Goal: Task Accomplishment & Management: Manage account settings

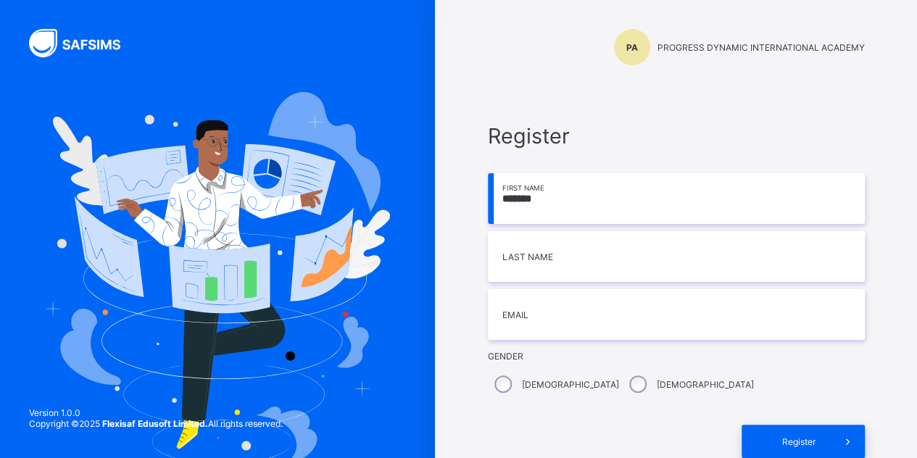
type input "*******"
type input "****"
click at [561, 323] on input "email" at bounding box center [676, 314] width 377 height 51
type input "**********"
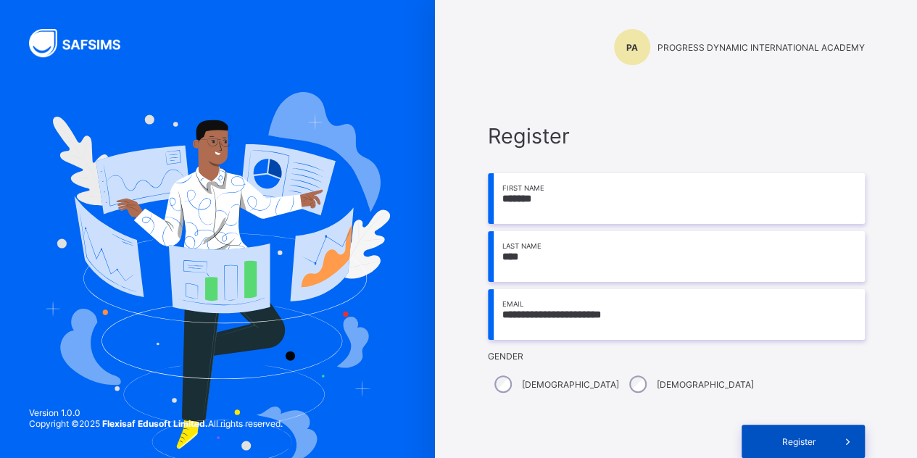
click at [777, 431] on div "Register" at bounding box center [802, 441] width 123 height 33
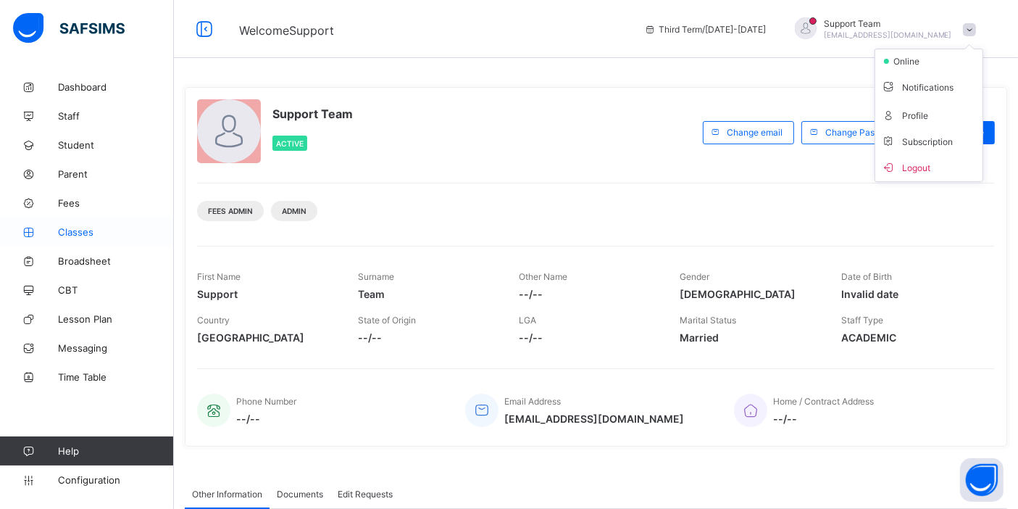
drag, startPoint x: 897, startPoint y: 1, endPoint x: 88, endPoint y: 236, distance: 842.5
click at [88, 236] on span "Classes" at bounding box center [116, 232] width 116 height 12
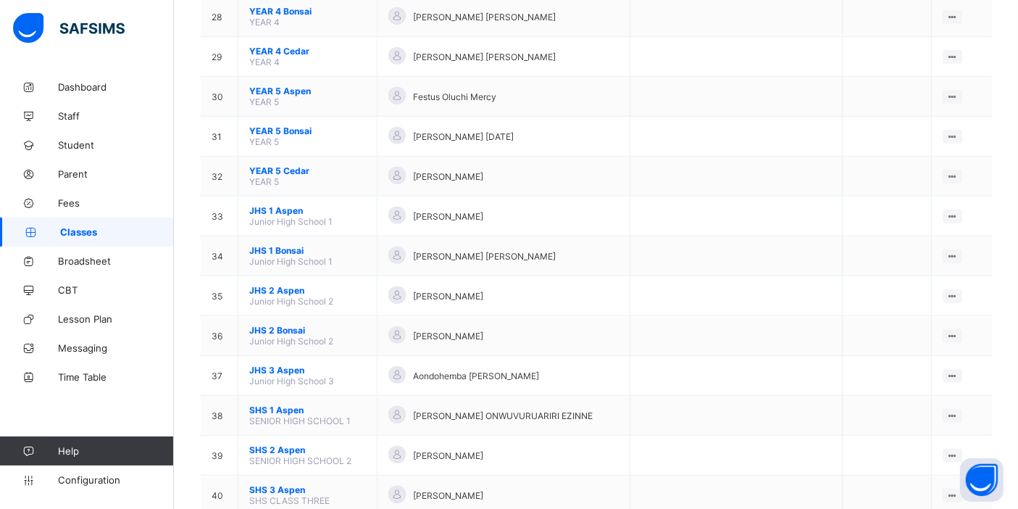
scroll to position [1273, 0]
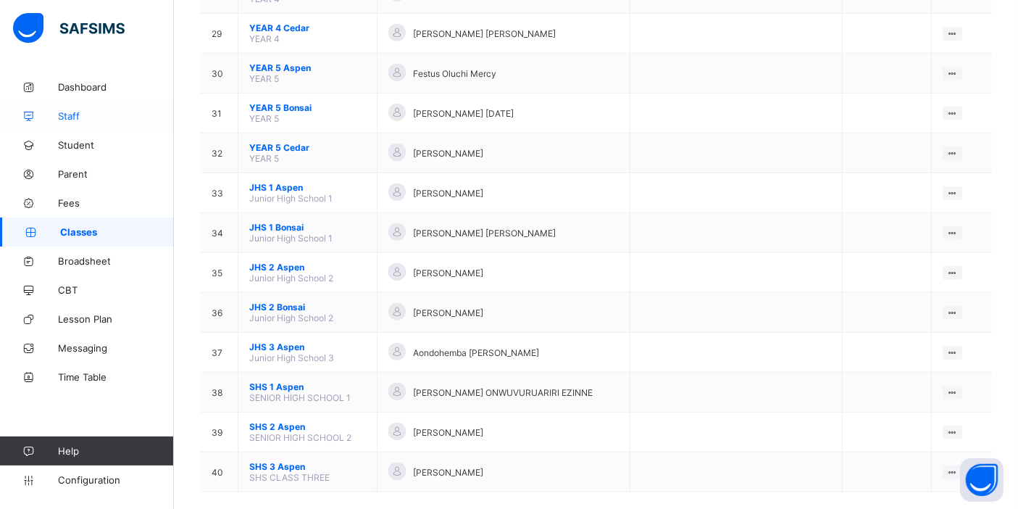
click at [72, 117] on span "Staff" at bounding box center [116, 116] width 116 height 12
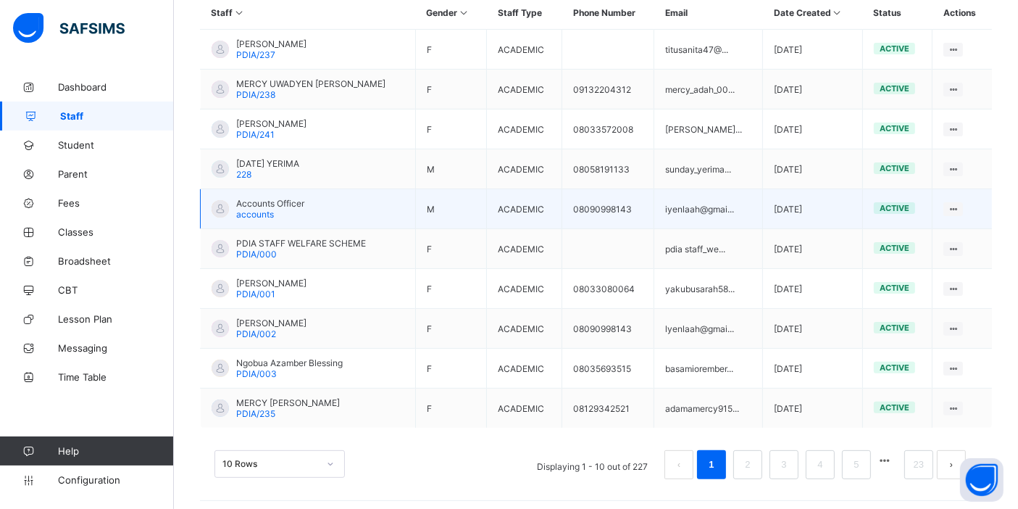
scroll to position [363, 0]
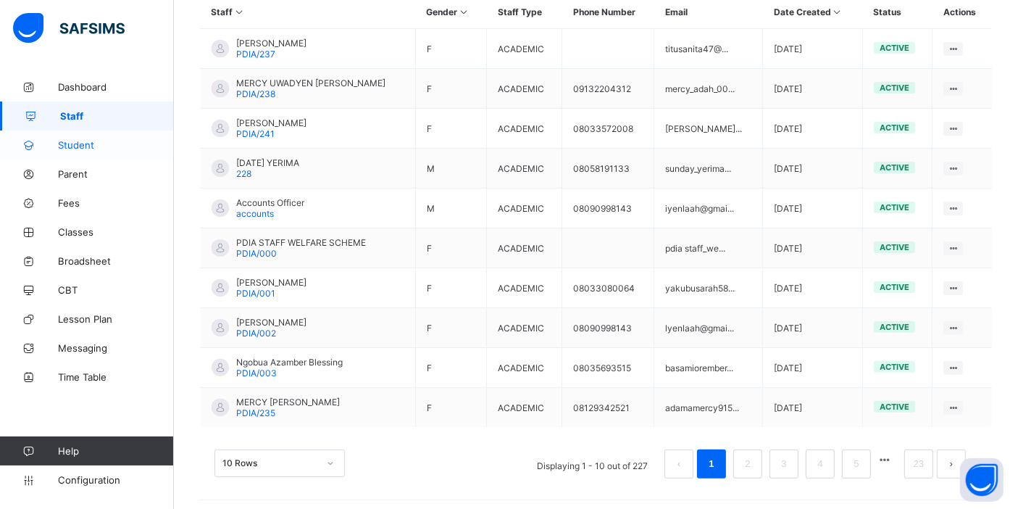
click at [91, 146] on span "Student" at bounding box center [116, 145] width 116 height 12
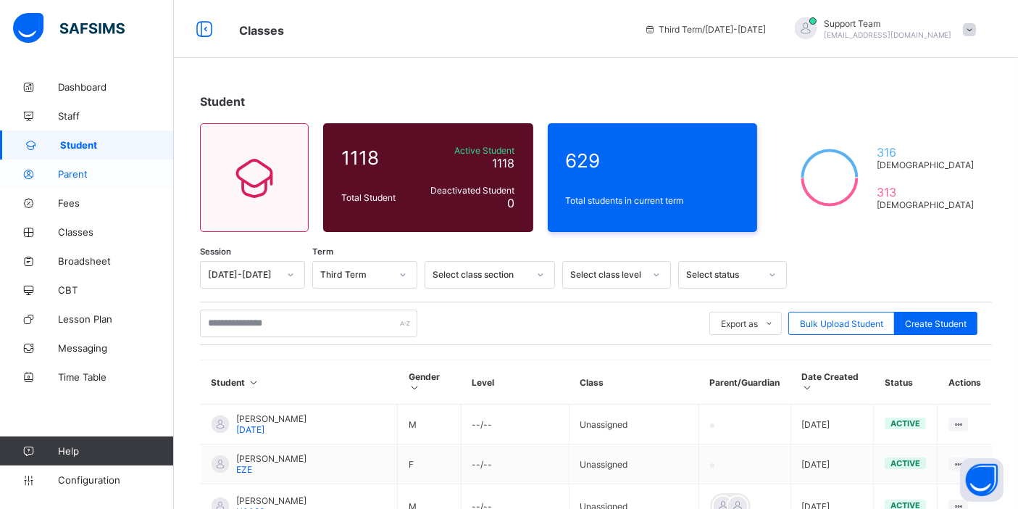
click at [72, 185] on link "Parent" at bounding box center [87, 173] width 174 height 29
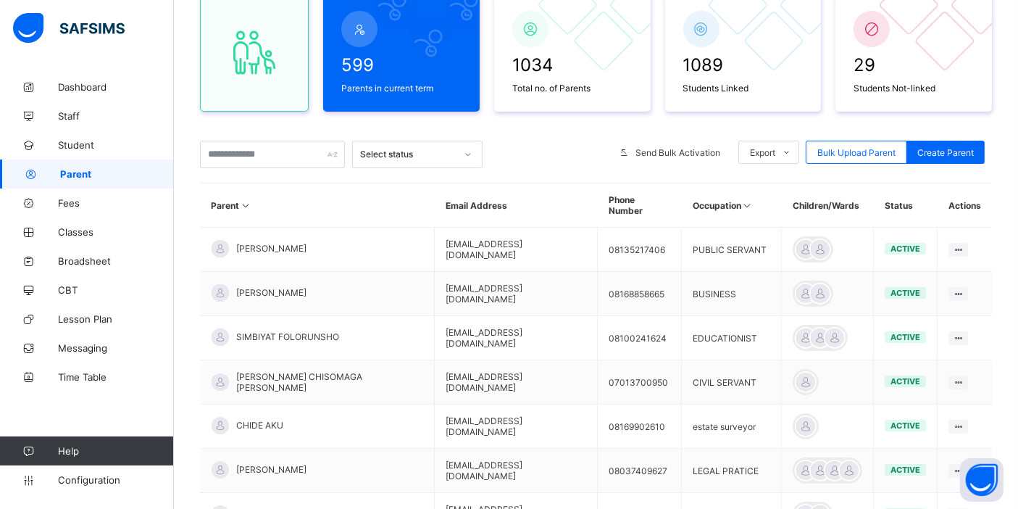
scroll to position [161, 0]
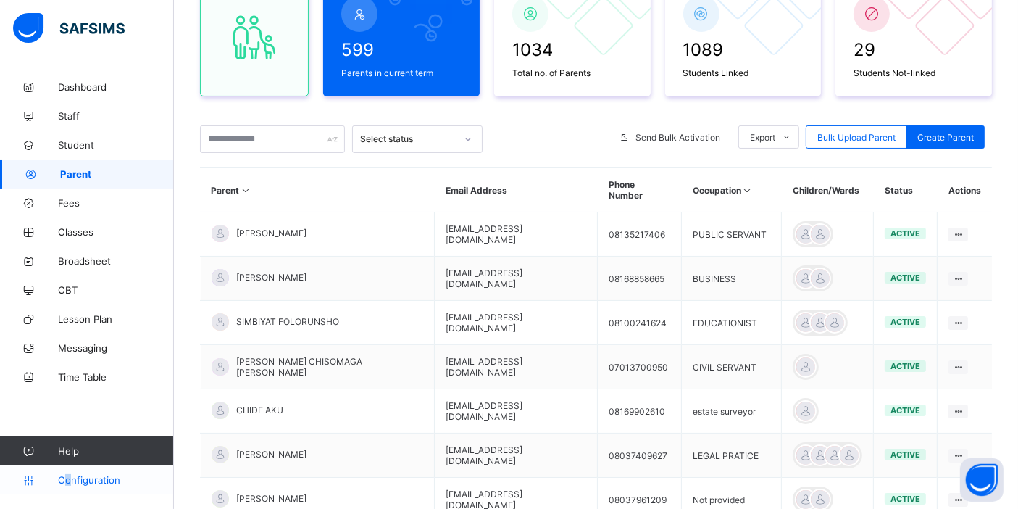
click at [68, 457] on span "Configuration" at bounding box center [115, 480] width 115 height 12
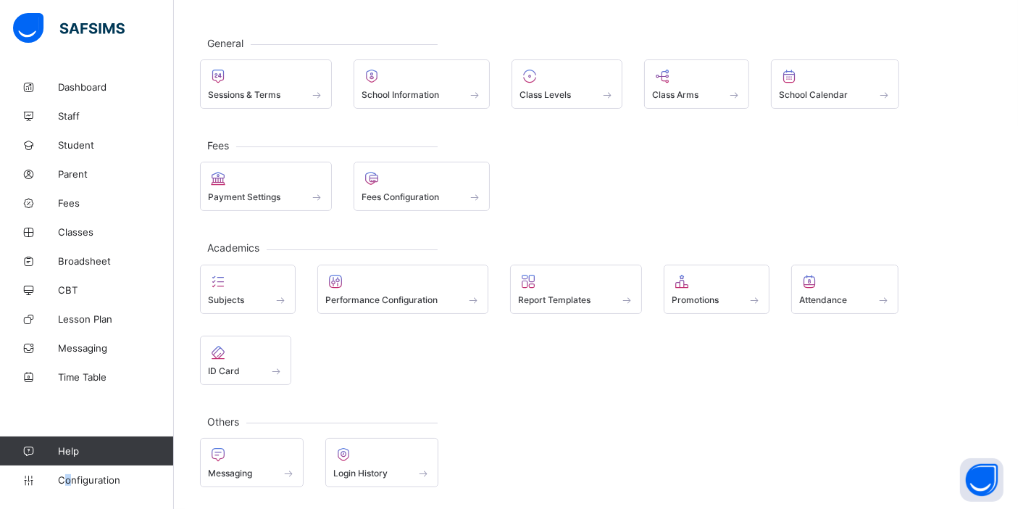
scroll to position [56, 0]
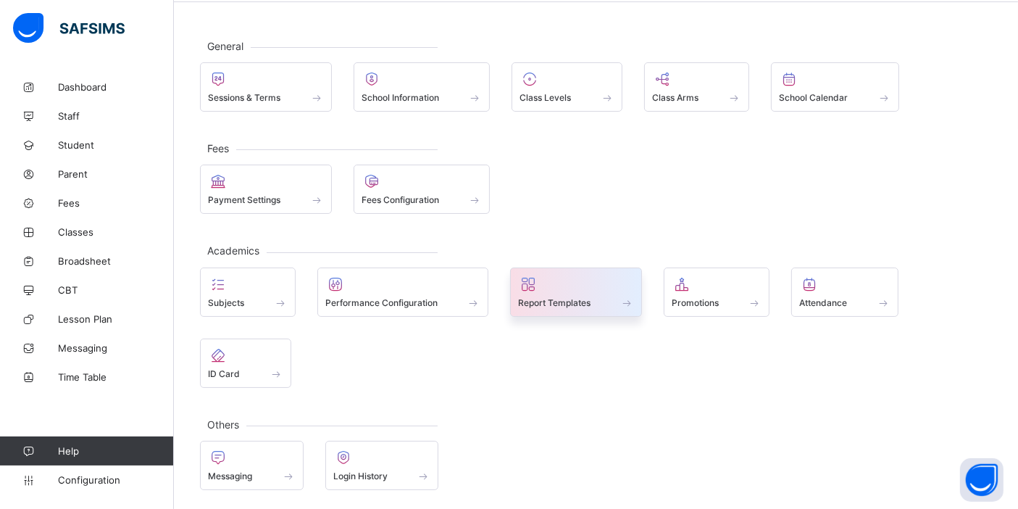
click at [568, 293] on span at bounding box center [576, 295] width 116 height 4
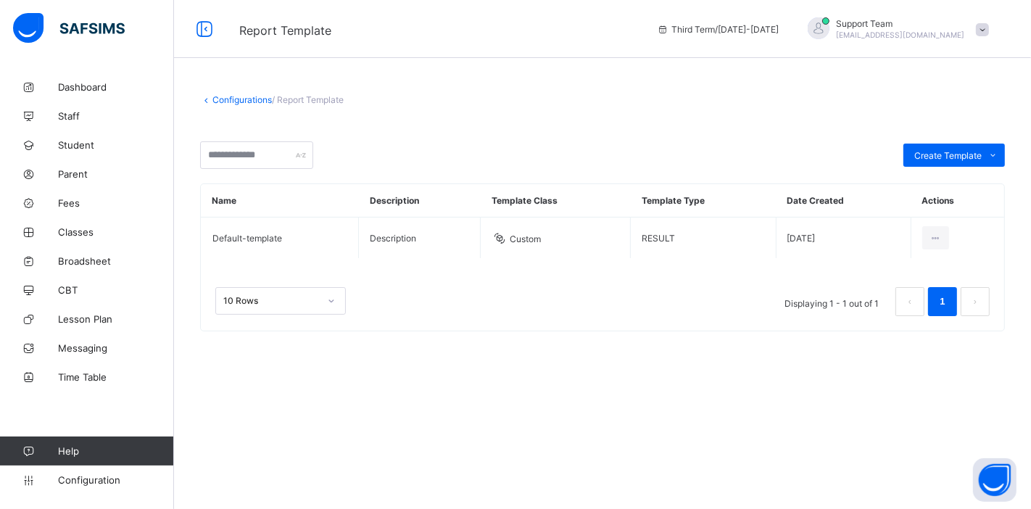
click at [221, 97] on link "Configurations" at bounding box center [241, 99] width 59 height 11
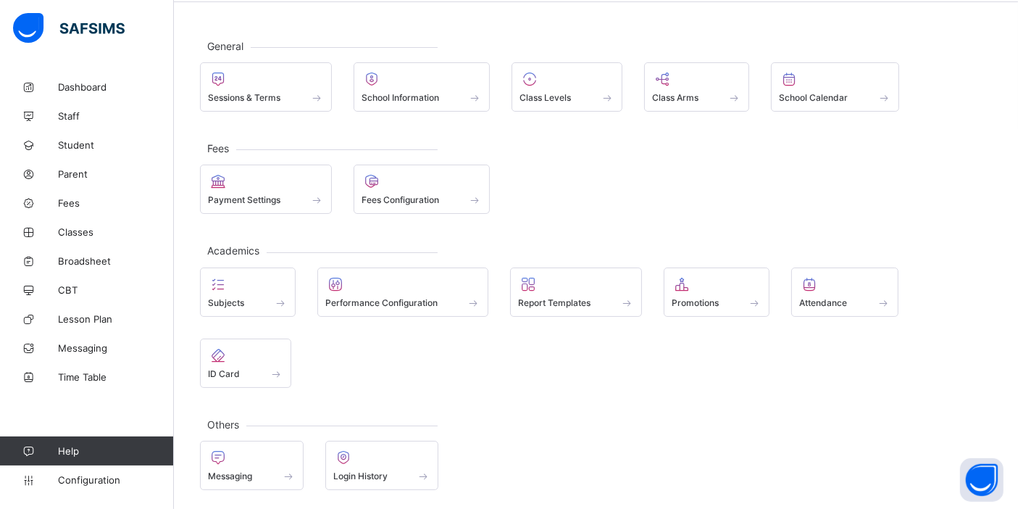
scroll to position [56, 0]
click at [376, 457] on span at bounding box center [382, 468] width 98 height 4
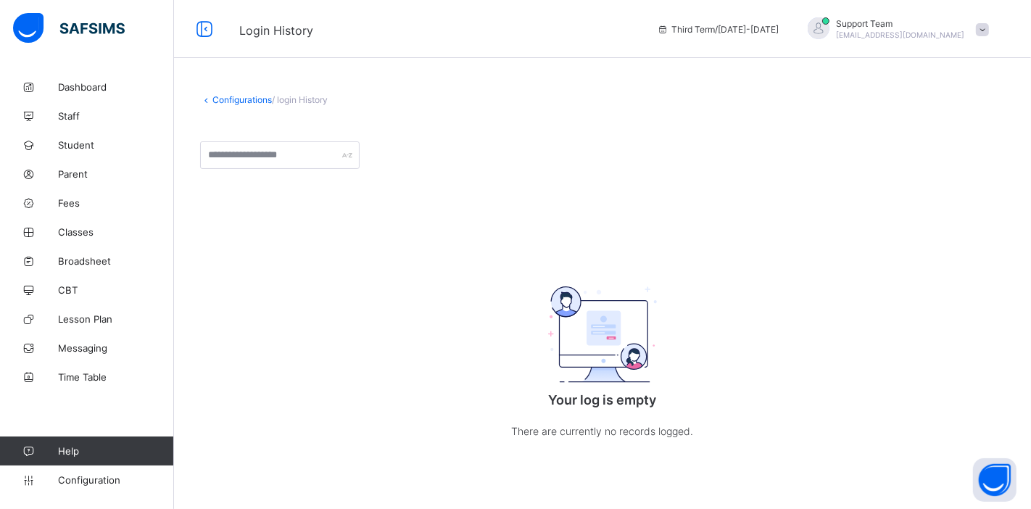
click at [238, 96] on link "Configurations" at bounding box center [241, 99] width 59 height 11
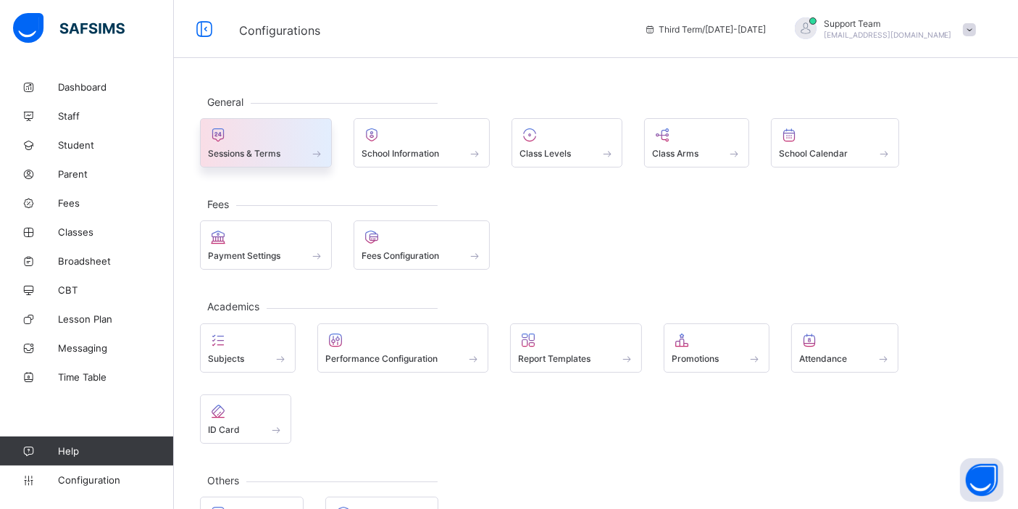
click at [273, 138] on div at bounding box center [266, 134] width 116 height 17
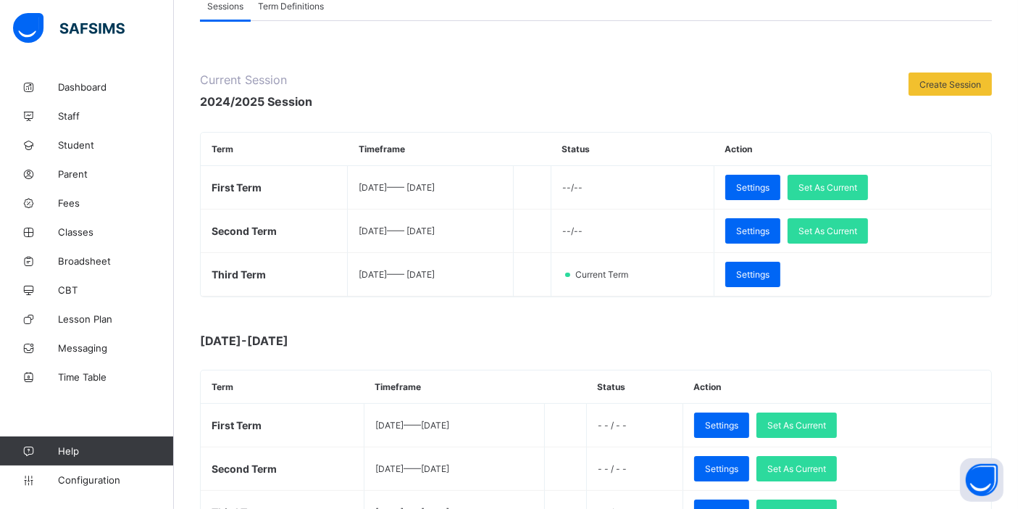
scroll to position [161, 0]
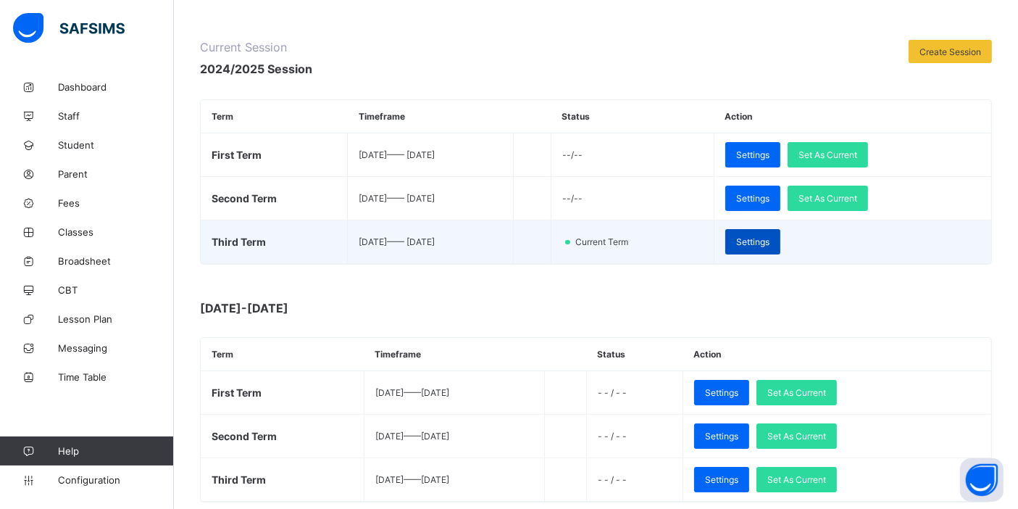
click at [770, 239] on span "Settings" at bounding box center [752, 241] width 33 height 11
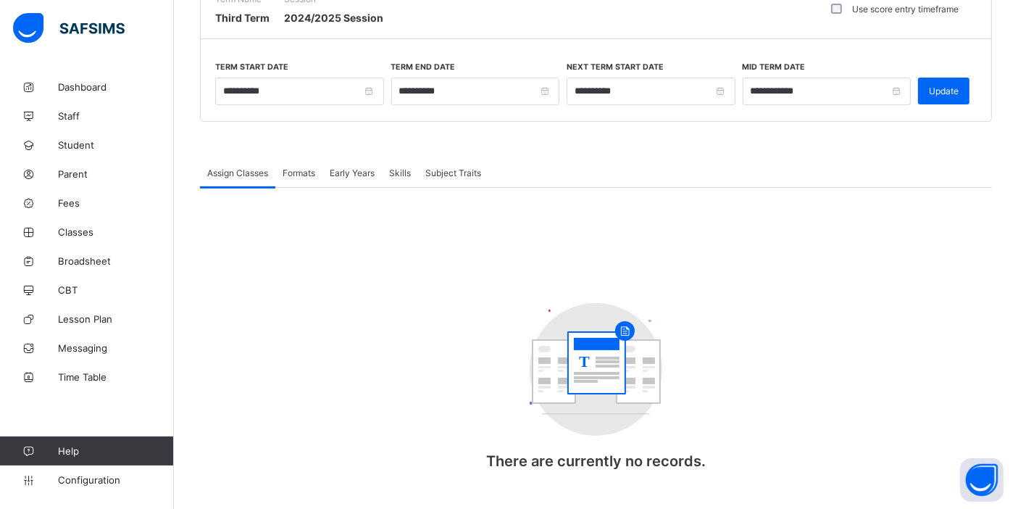
scroll to position [153, 0]
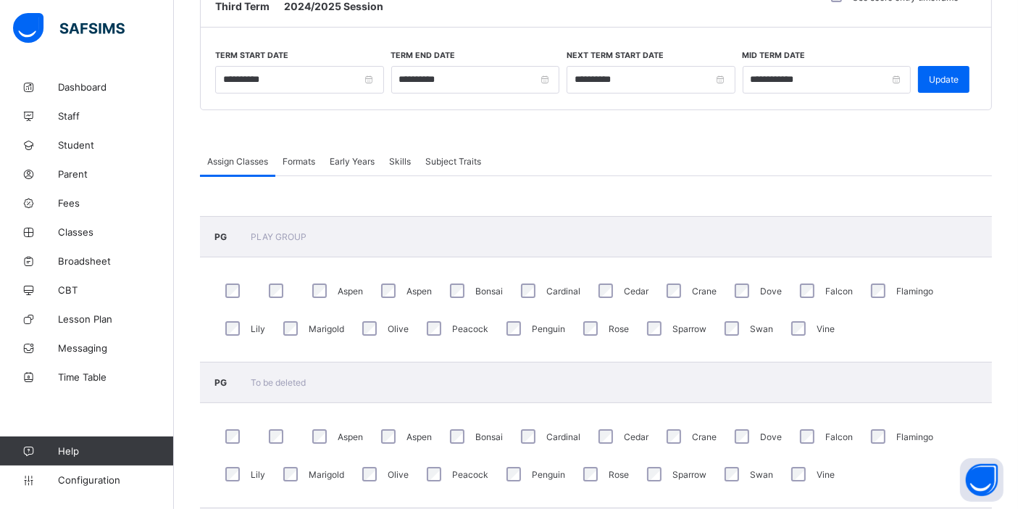
click at [291, 162] on div "Formats" at bounding box center [298, 160] width 47 height 29
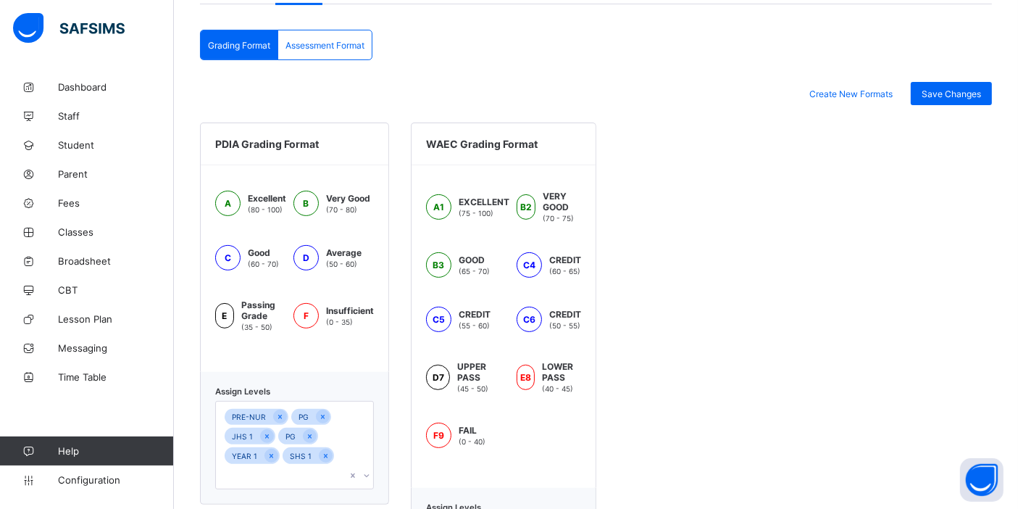
scroll to position [402, 0]
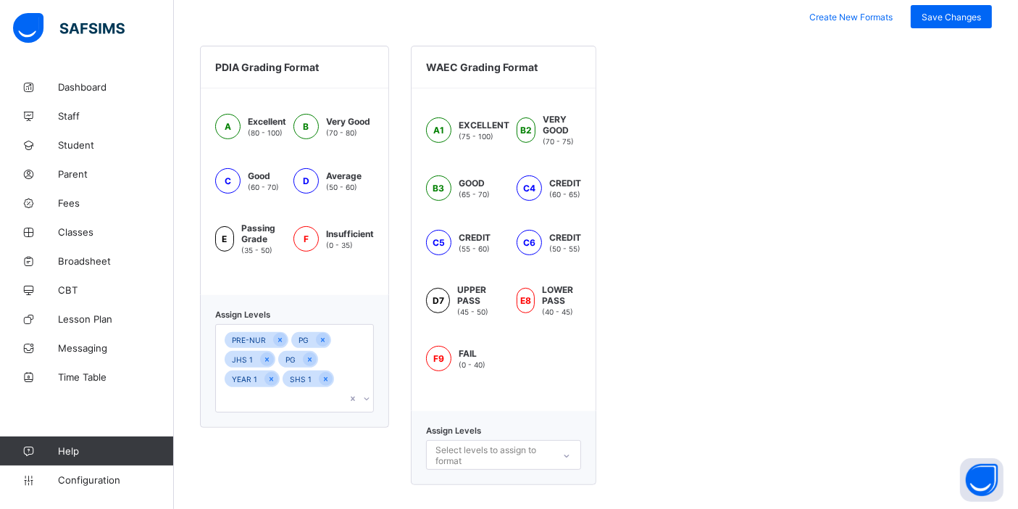
click at [332, 361] on div "PRE-NUR PG JHS 1 PG YEAR 1 SHS 1" at bounding box center [281, 368] width 130 height 87
click at [283, 419] on div "NUR 1" at bounding box center [294, 430] width 157 height 22
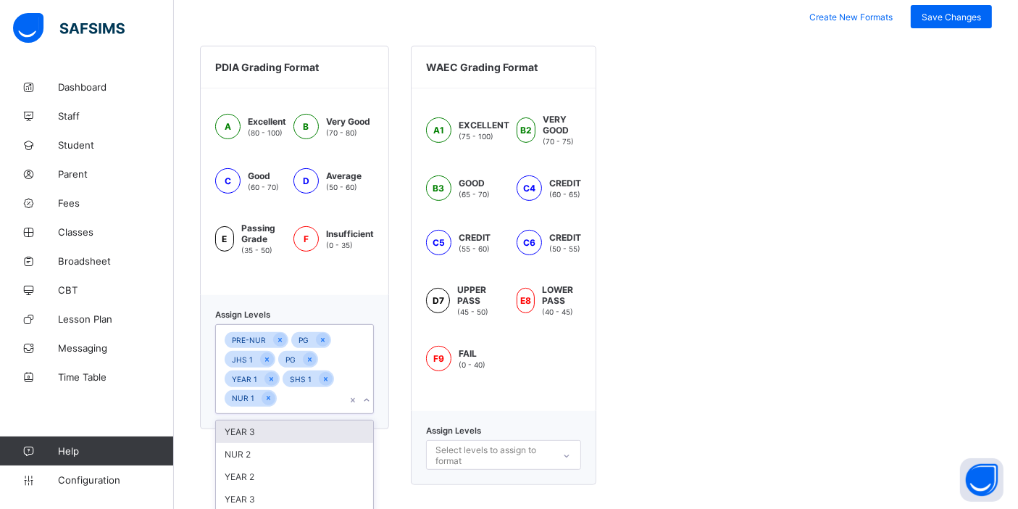
click at [283, 436] on div "YEAR 3" at bounding box center [294, 431] width 157 height 22
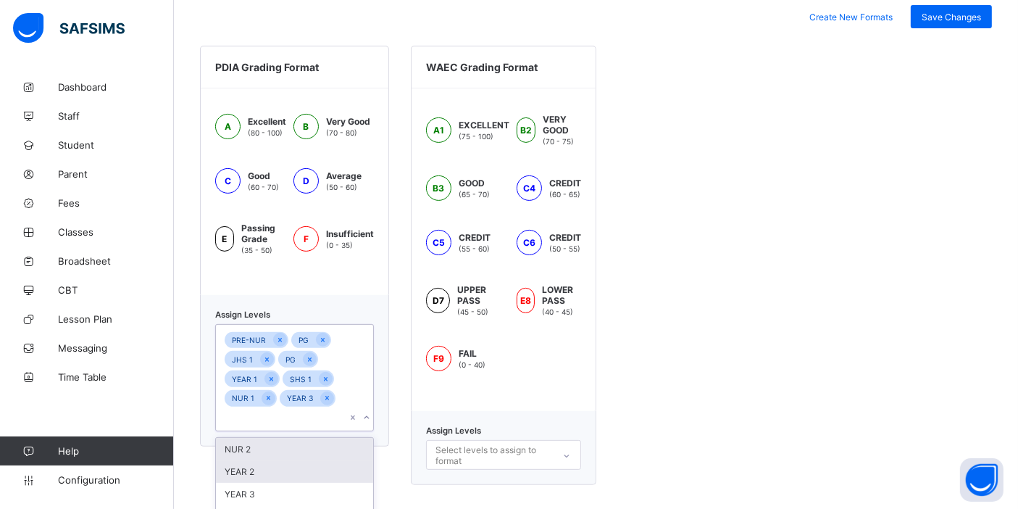
click at [283, 438] on div "NUR 2" at bounding box center [294, 449] width 157 height 22
click at [283, 440] on div "YEAR 2" at bounding box center [294, 451] width 157 height 22
click at [278, 457] on div "YEAR 3" at bounding box center [294, 468] width 157 height 22
click at [274, 457] on div "YEAR 4" at bounding box center [294, 471] width 157 height 22
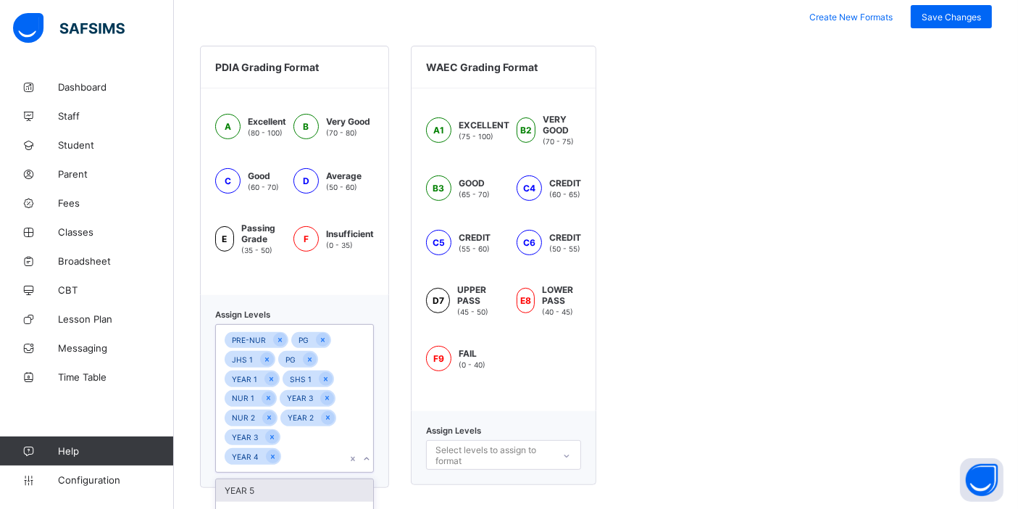
click at [271, 457] on div "YEAR 5" at bounding box center [294, 490] width 157 height 22
click at [270, 457] on div "YEAR 6" at bounding box center [294, 510] width 157 height 22
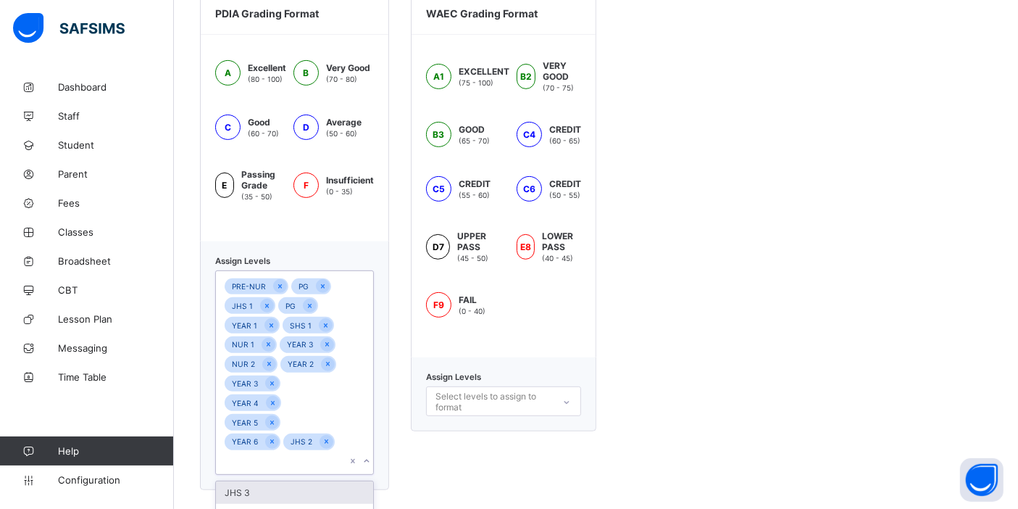
click at [280, 457] on div "JHS 3" at bounding box center [294, 492] width 157 height 22
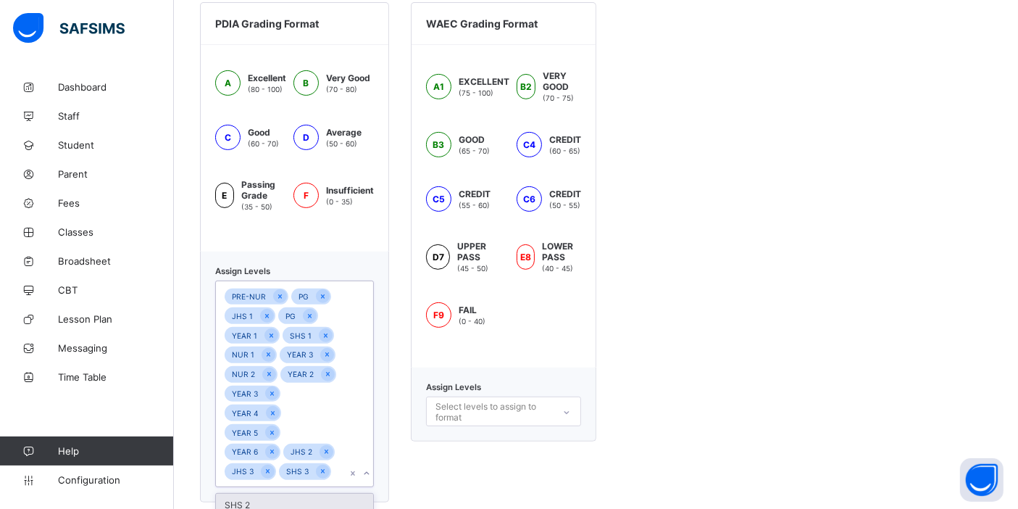
click at [280, 457] on div "SHS 2" at bounding box center [294, 505] width 157 height 22
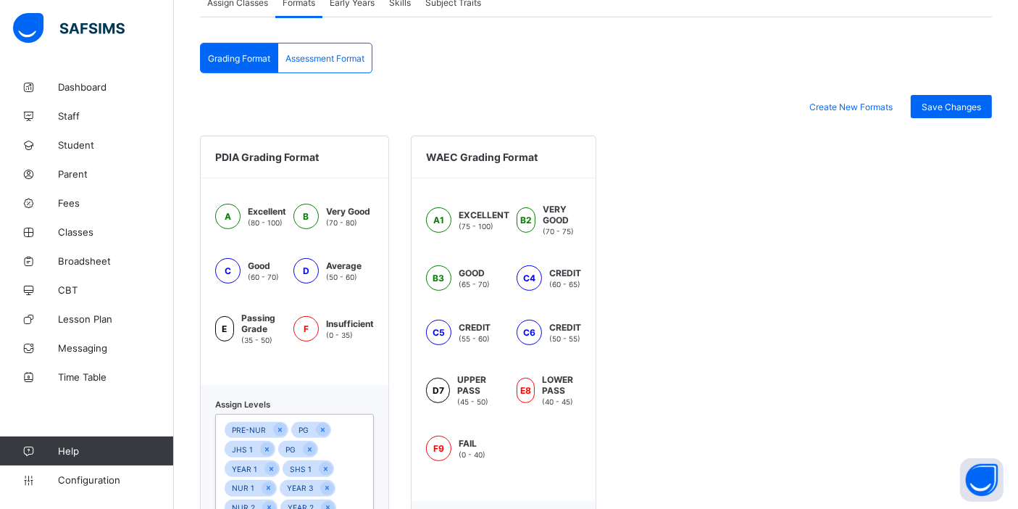
scroll to position [122, 0]
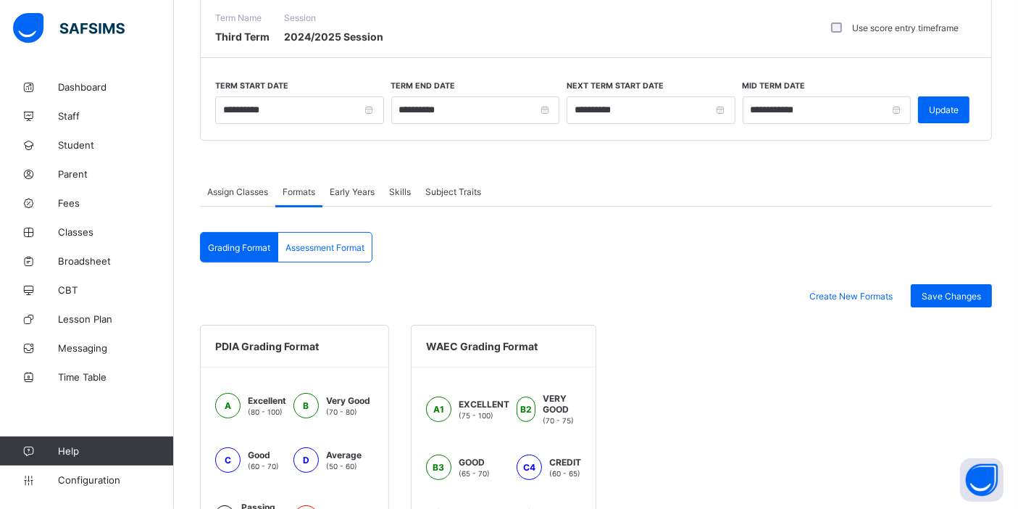
click at [916, 296] on span "Save Changes" at bounding box center [951, 296] width 59 height 11
click at [333, 246] on span "Assessment Format" at bounding box center [325, 247] width 79 height 11
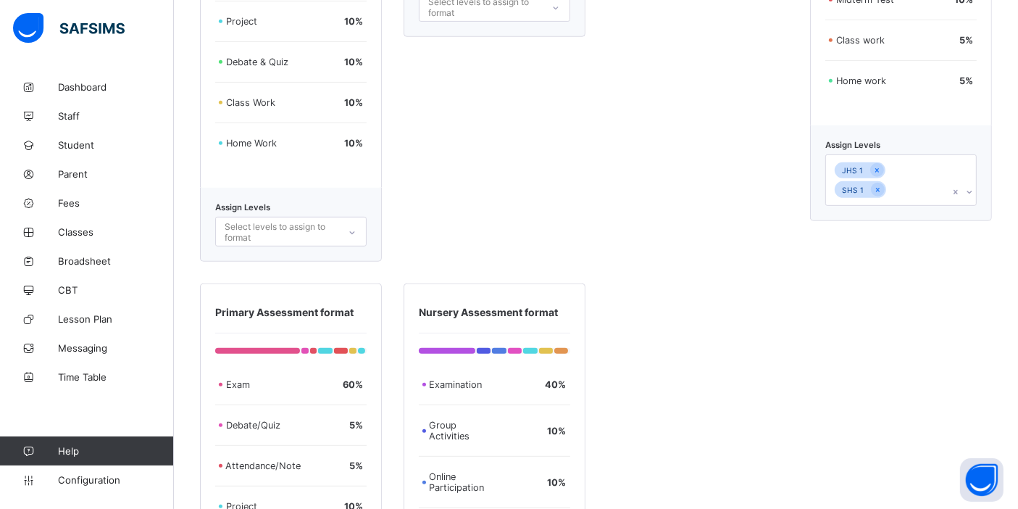
scroll to position [590, 0]
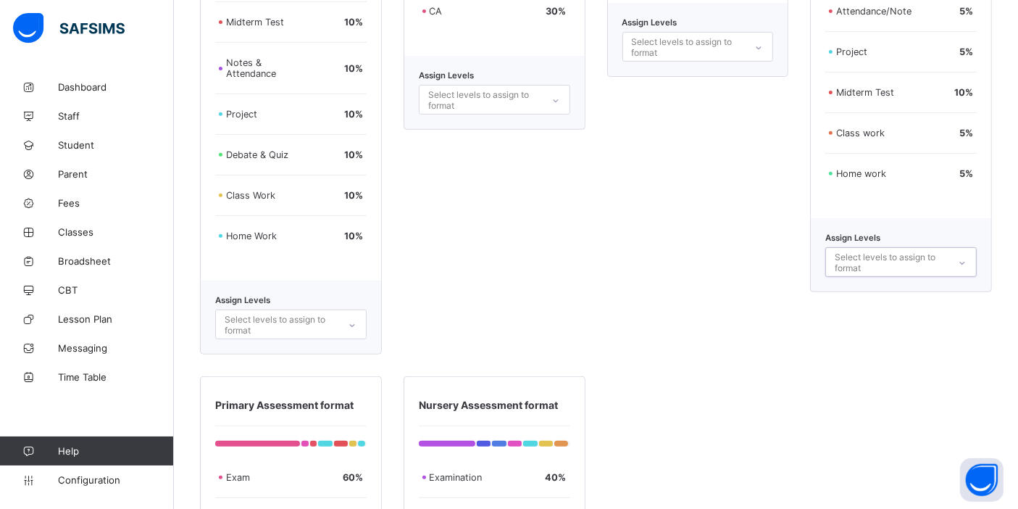
click at [912, 265] on div "Select levels to assign to format" at bounding box center [891, 263] width 112 height 28
click at [868, 405] on div "JHS 2" at bounding box center [901, 402] width 150 height 22
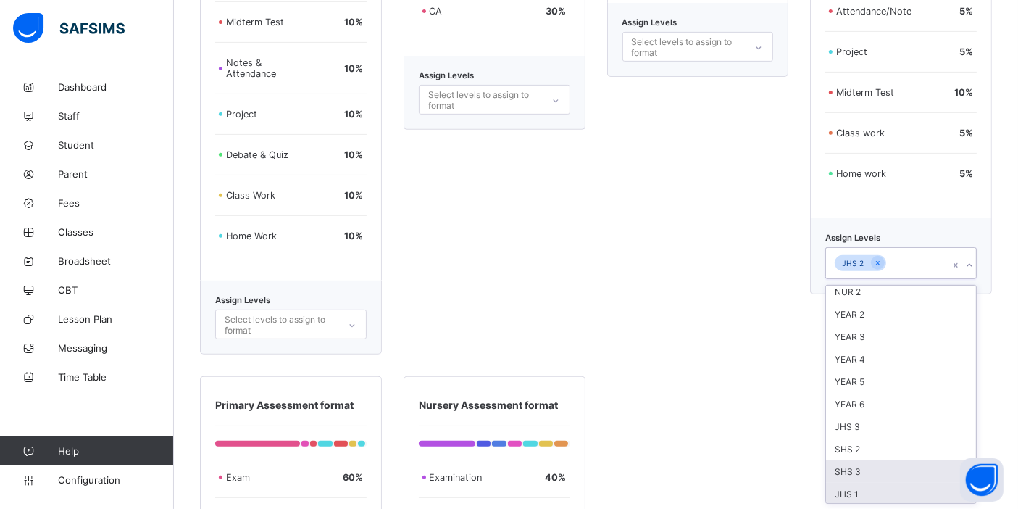
click at [865, 457] on div "JHS 1" at bounding box center [901, 494] width 150 height 22
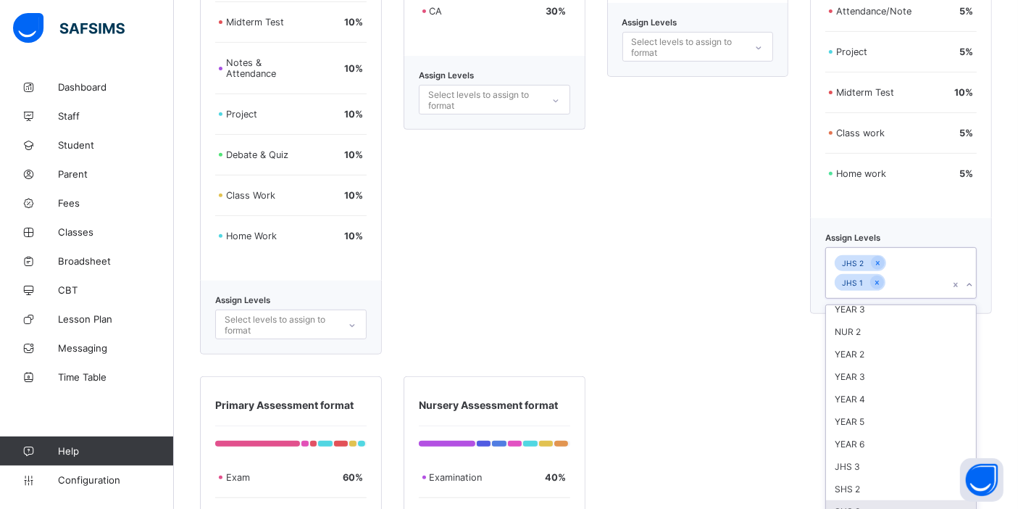
scroll to position [28, 0]
click at [872, 457] on div "JHS 3" at bounding box center [901, 468] width 150 height 22
click at [870, 457] on div "SHS 2" at bounding box center [901, 510] width 150 height 22
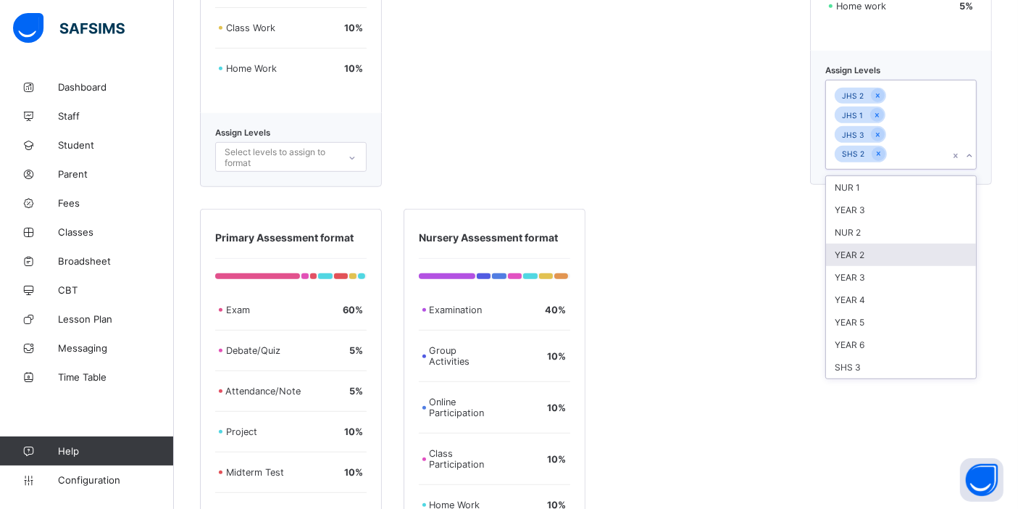
scroll to position [832, 0]
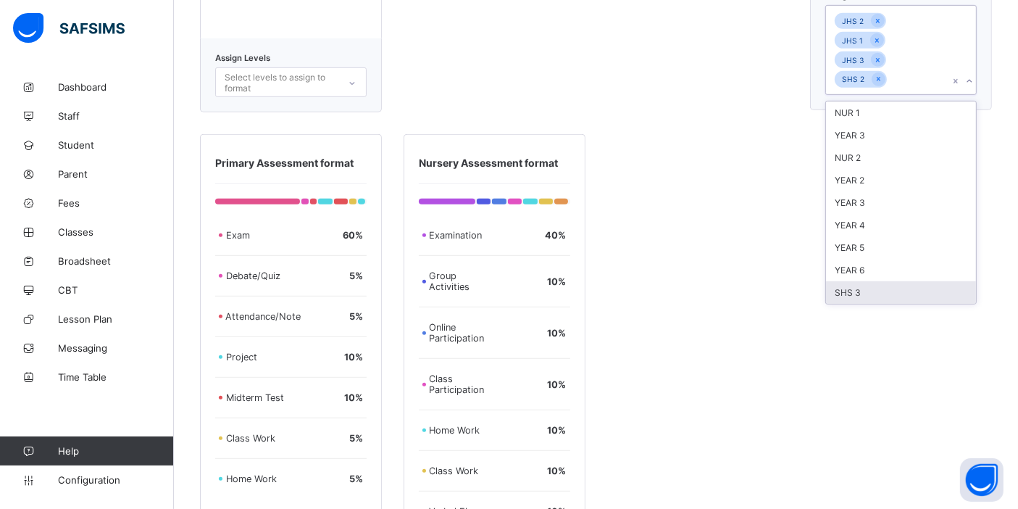
click at [870, 281] on div "SHS 3" at bounding box center [901, 292] width 150 height 22
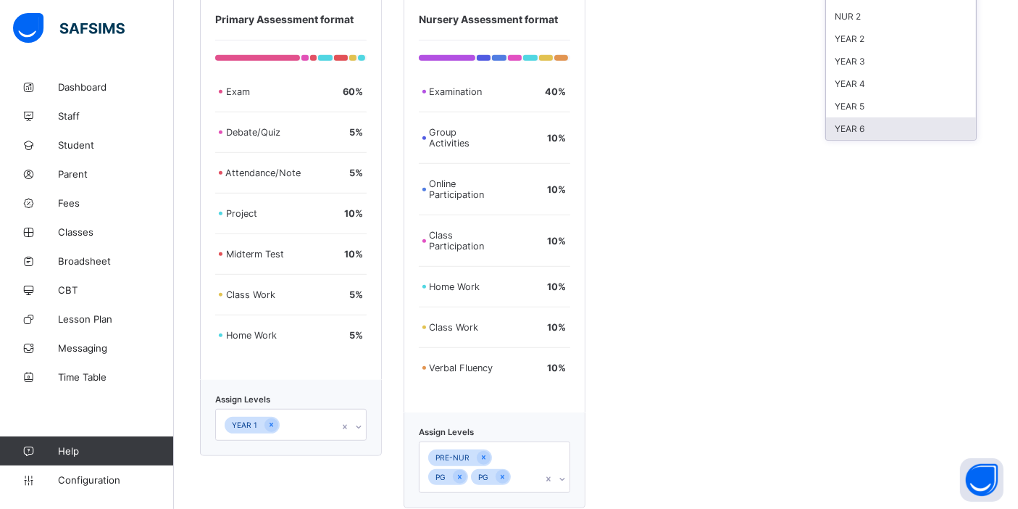
scroll to position [1134, 0]
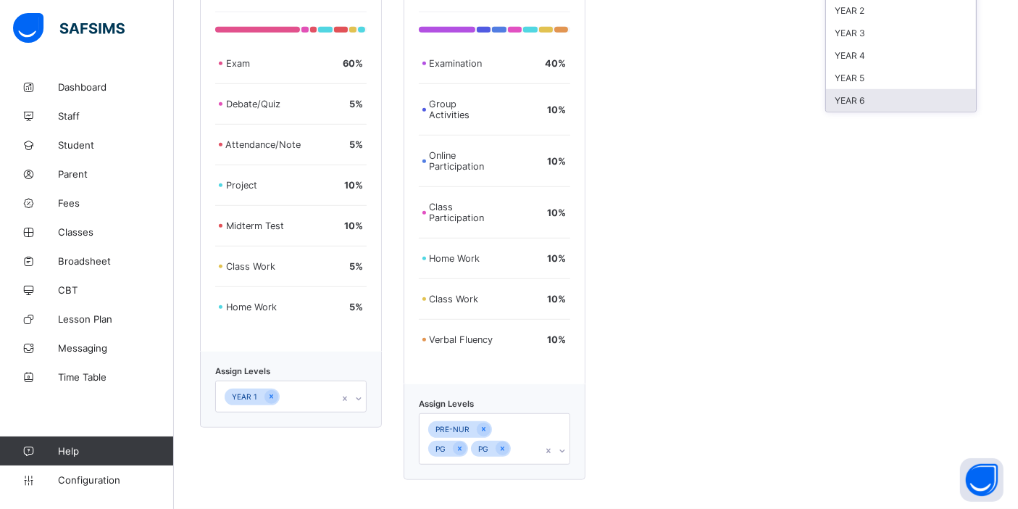
click at [494, 453] on div "PRE-NUR PG PG" at bounding box center [494, 438] width 151 height 51
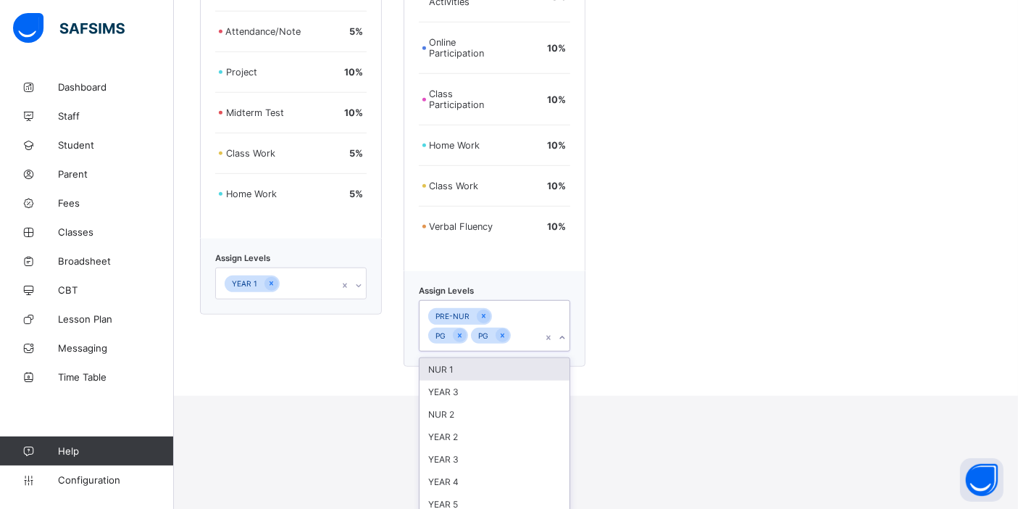
click at [476, 358] on div "NUR 1" at bounding box center [495, 369] width 150 height 22
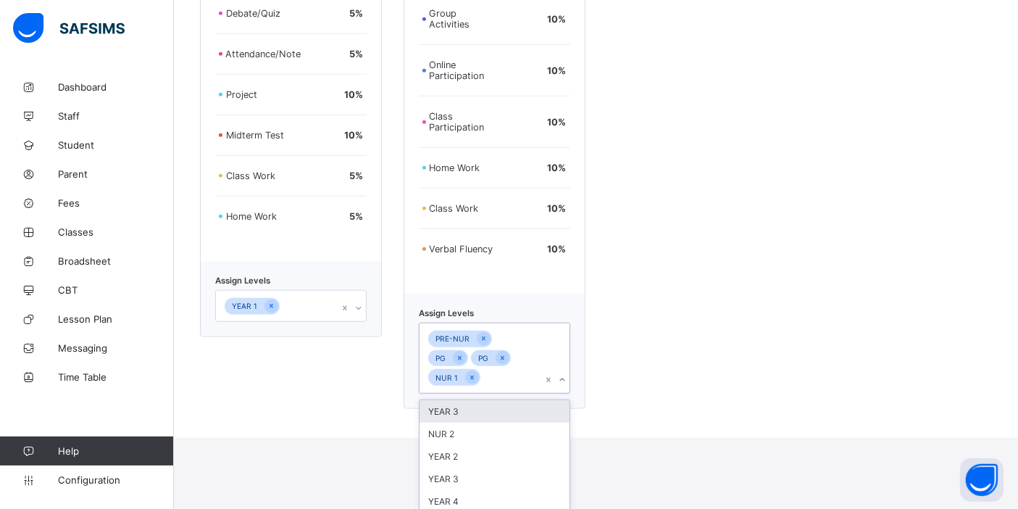
scroll to position [1071, 0]
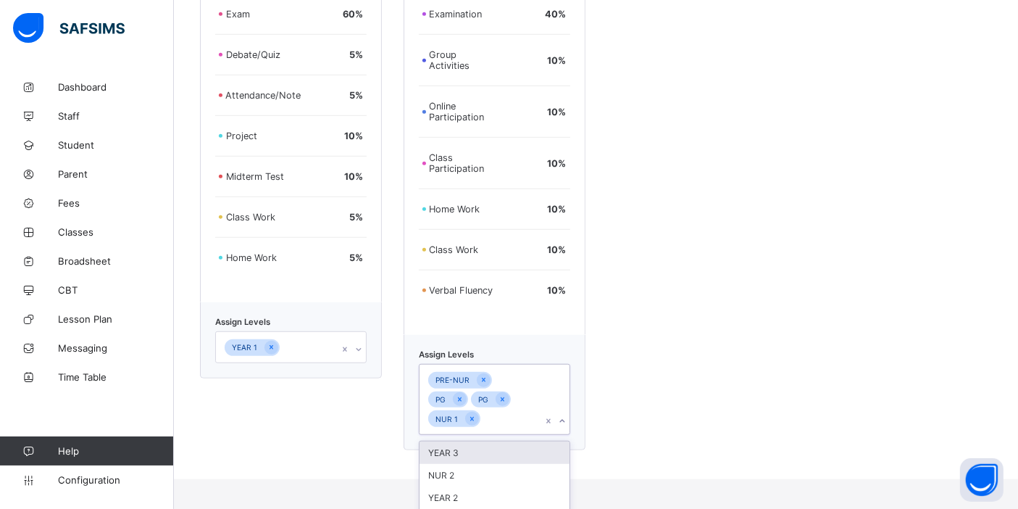
click at [310, 302] on div "Assign Levels YEAR 1" at bounding box center [291, 340] width 182 height 76
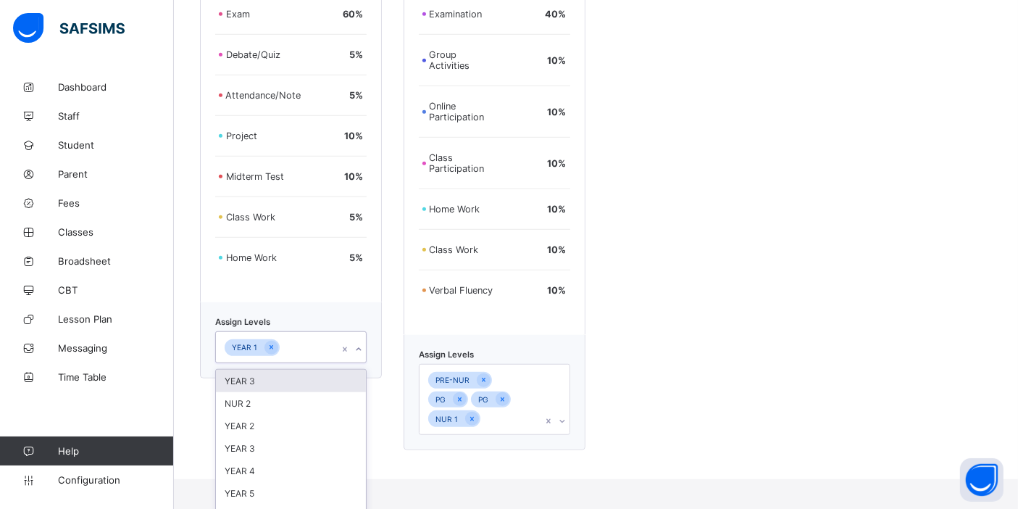
click at [254, 370] on div "YEAR 3" at bounding box center [291, 381] width 150 height 22
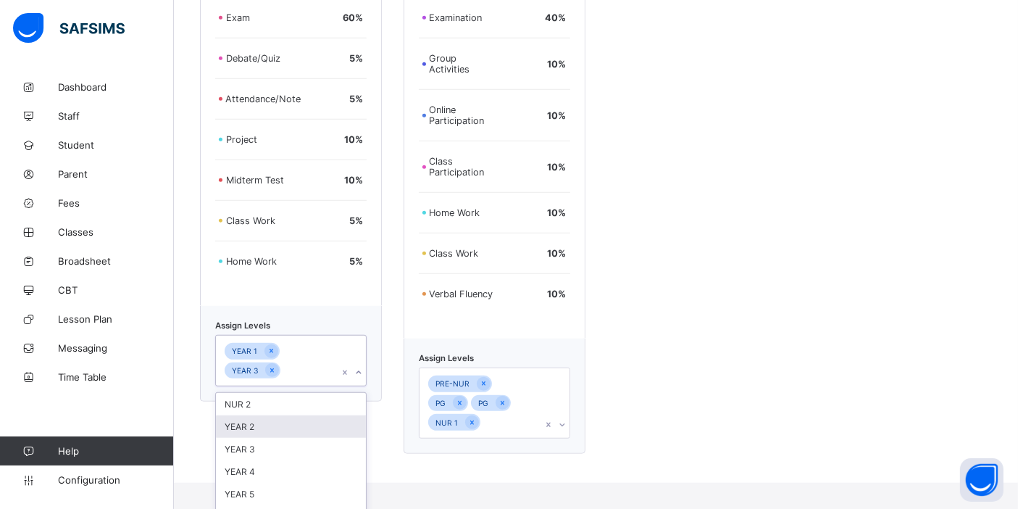
click at [269, 415] on div "YEAR 2" at bounding box center [291, 426] width 150 height 22
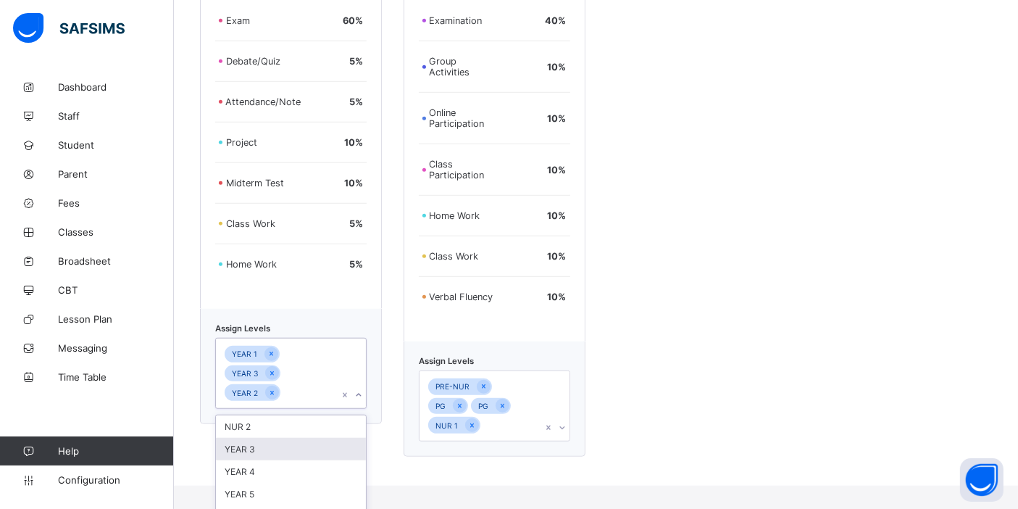
click at [268, 438] on div "YEAR 3" at bounding box center [291, 449] width 150 height 22
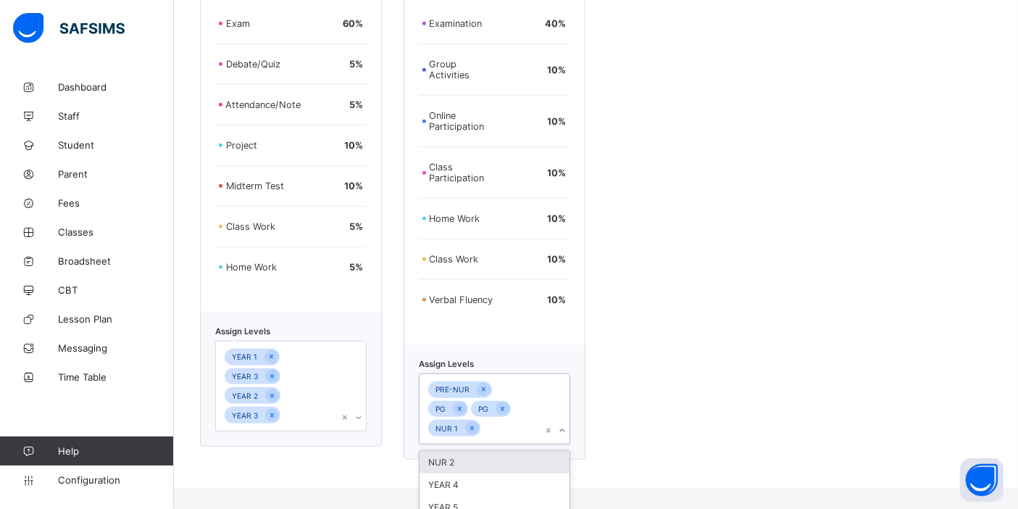
click at [542, 380] on div "PRE-NUR PG PG NUR 1" at bounding box center [481, 409] width 122 height 70
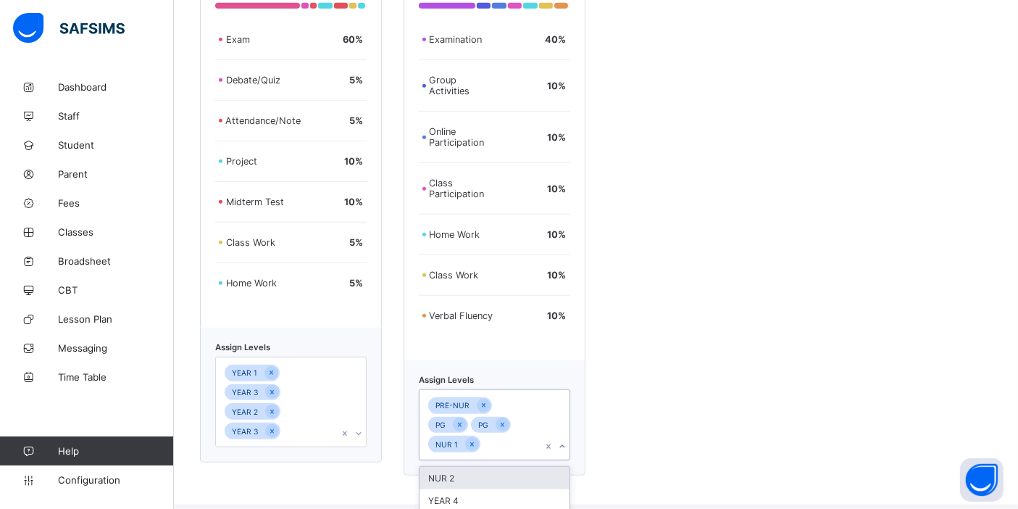
click at [492, 457] on div "NUR 2" at bounding box center [495, 478] width 150 height 22
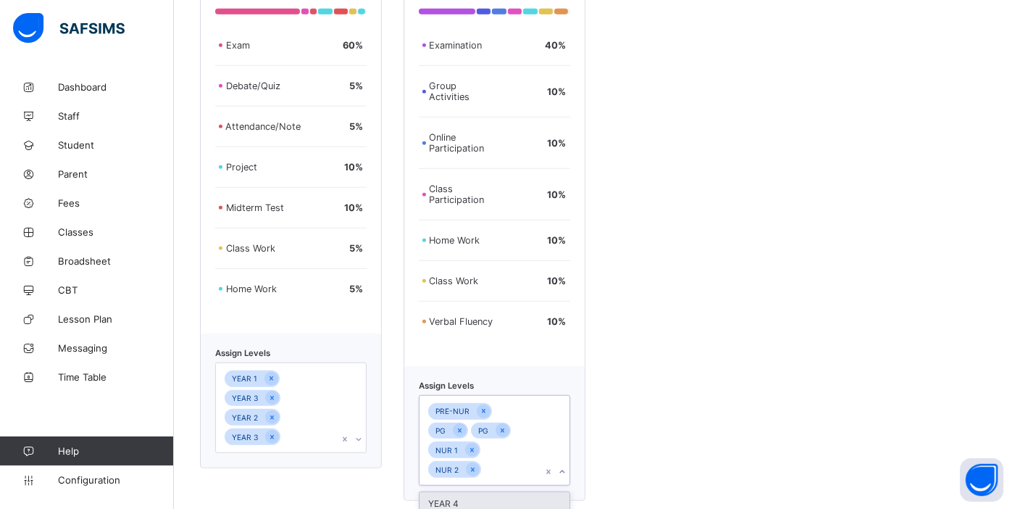
click at [315, 382] on div "YEAR 1 YEAR 3 YEAR 2 YEAR 3" at bounding box center [277, 407] width 122 height 88
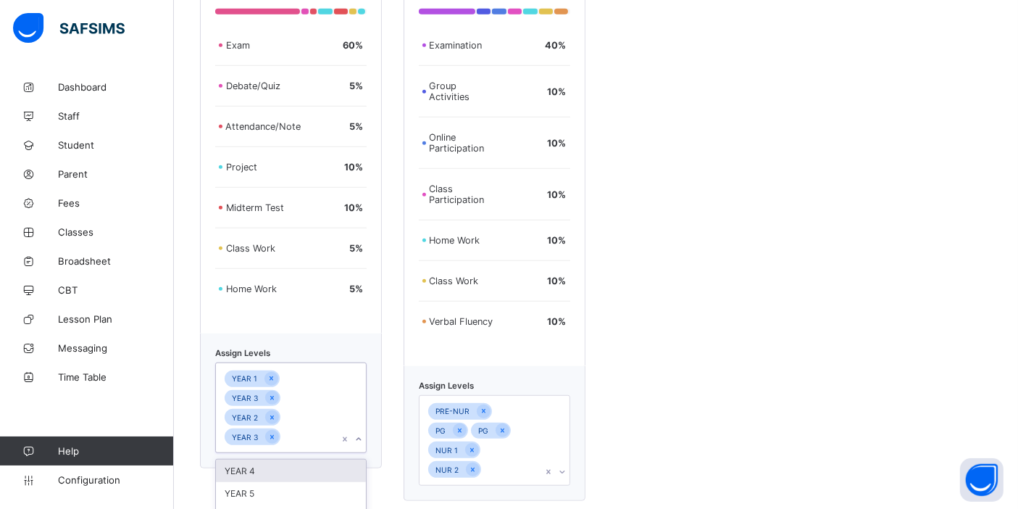
click at [246, 457] on div "YEAR 4" at bounding box center [291, 471] width 150 height 22
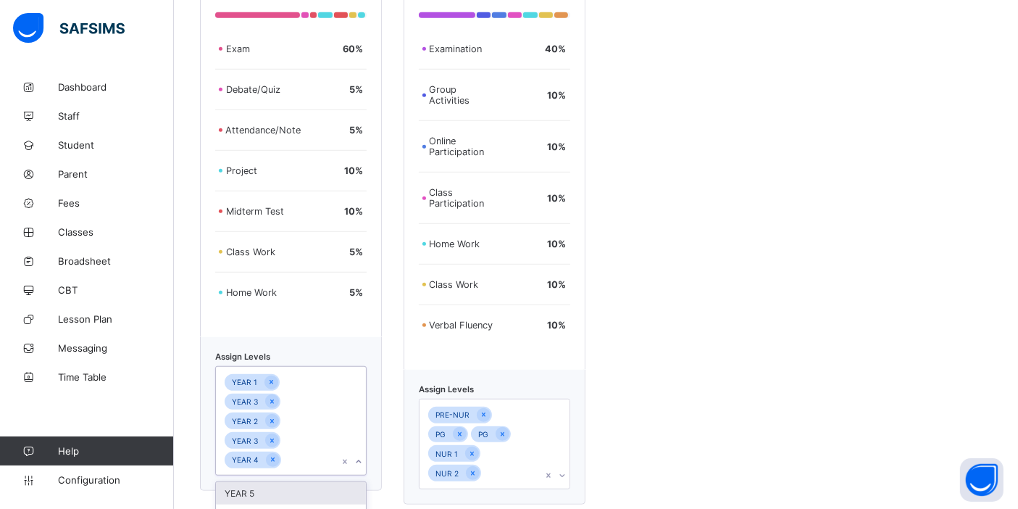
click at [264, 457] on div "YEAR 5" at bounding box center [291, 493] width 150 height 22
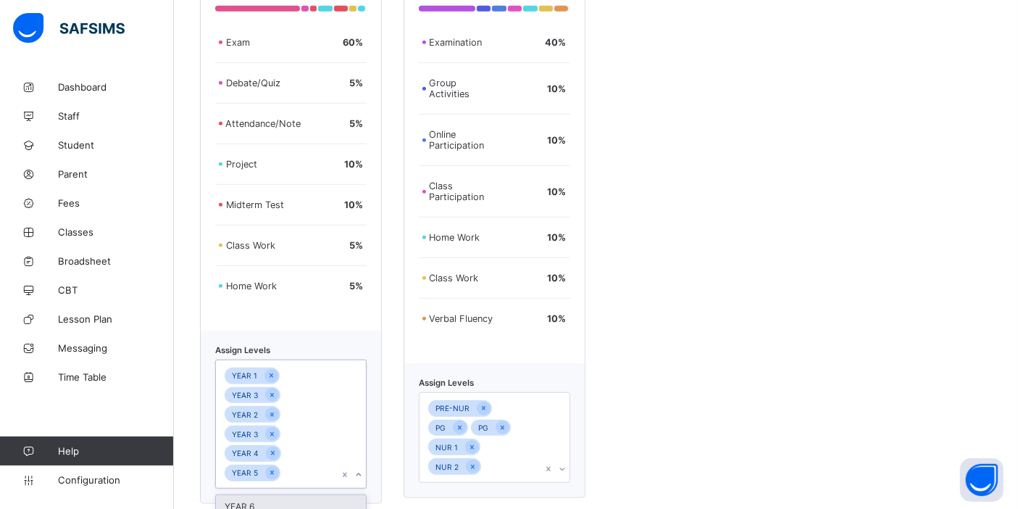
click at [267, 457] on div "YEAR 6" at bounding box center [291, 506] width 150 height 22
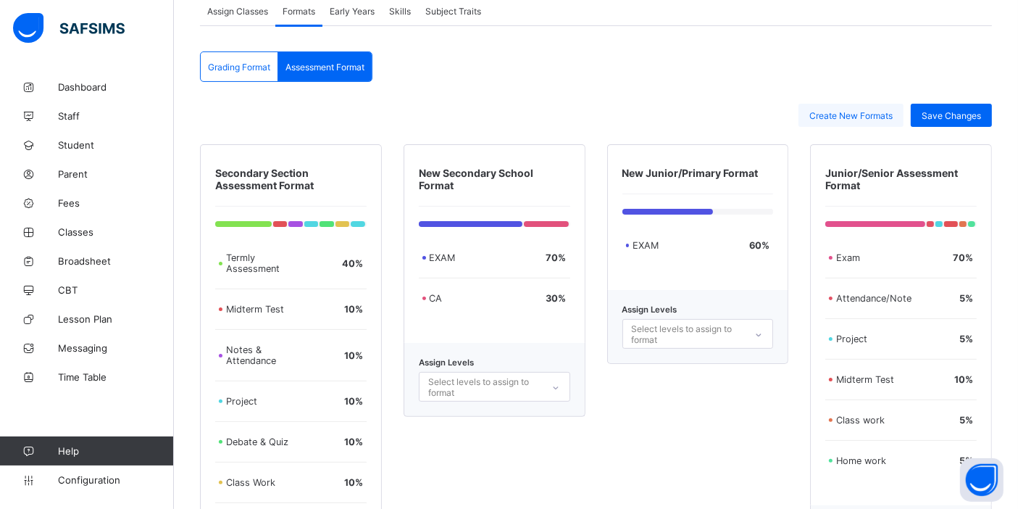
scroll to position [157, 0]
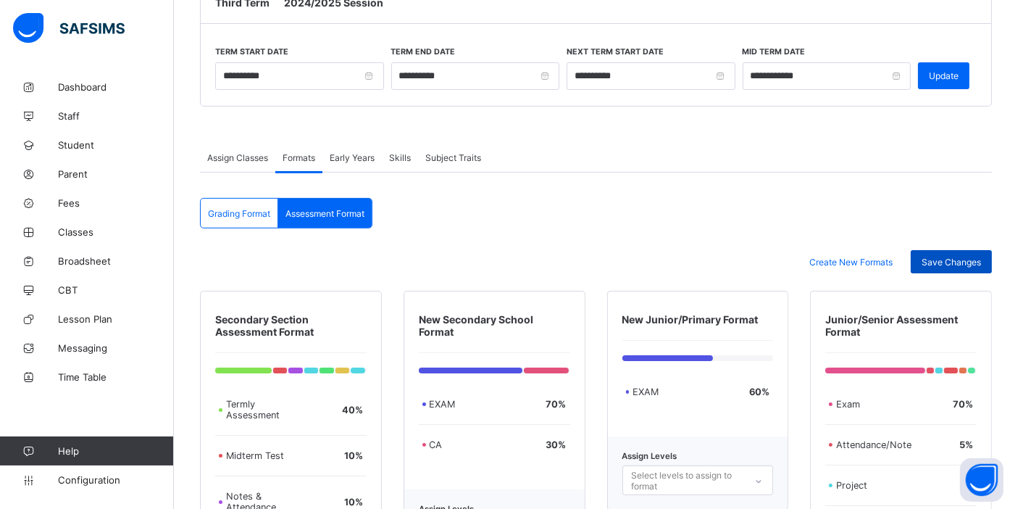
click at [916, 259] on span "Save Changes" at bounding box center [951, 262] width 59 height 11
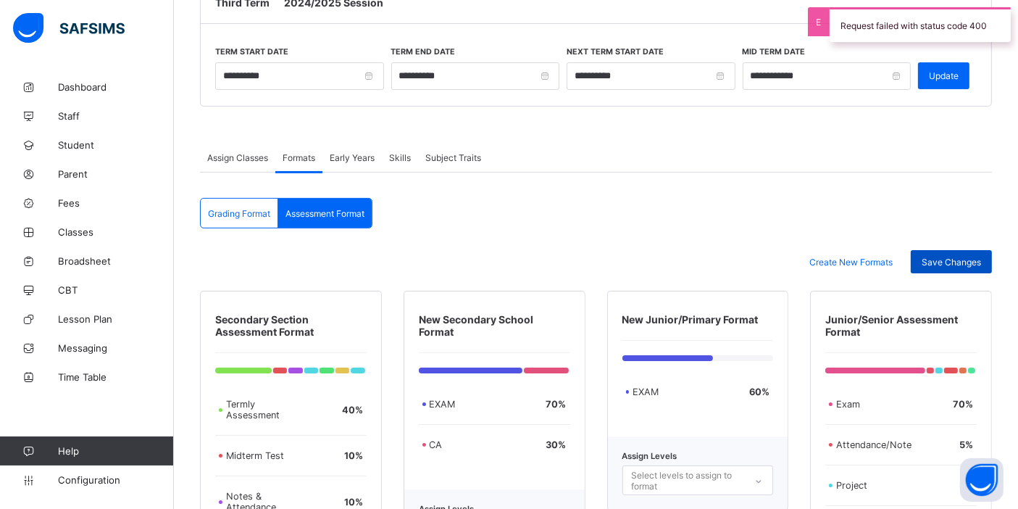
click at [916, 266] on div "Save Changes" at bounding box center [951, 261] width 81 height 23
click at [236, 222] on div "Grading Format" at bounding box center [240, 213] width 78 height 29
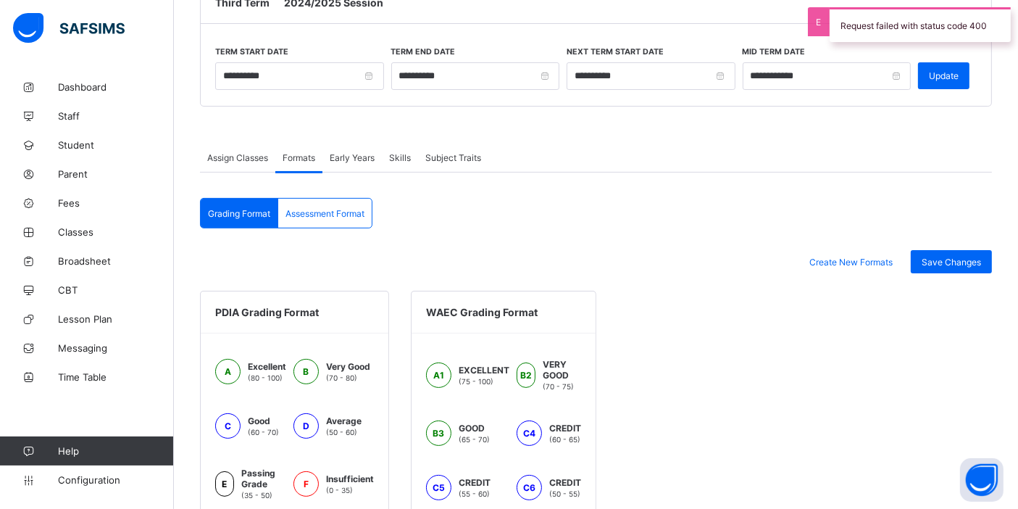
click at [325, 220] on div "Assessment Format" at bounding box center [324, 213] width 93 height 29
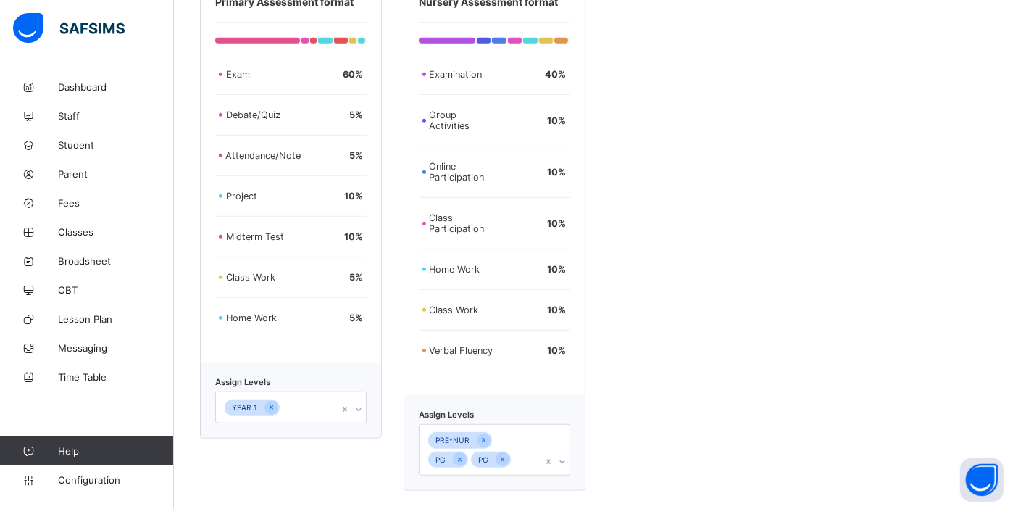
scroll to position [1131, 0]
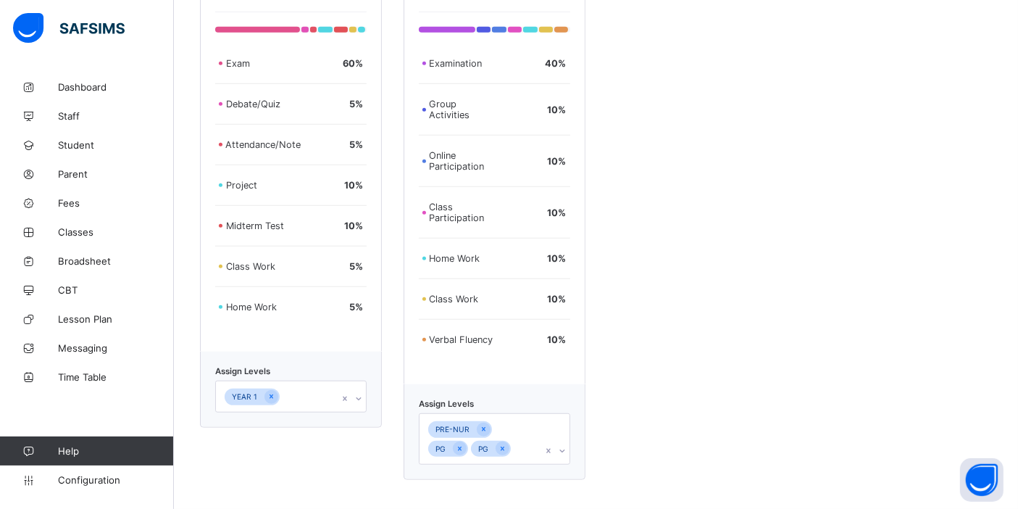
click at [296, 402] on div "YEAR 1" at bounding box center [290, 397] width 151 height 32
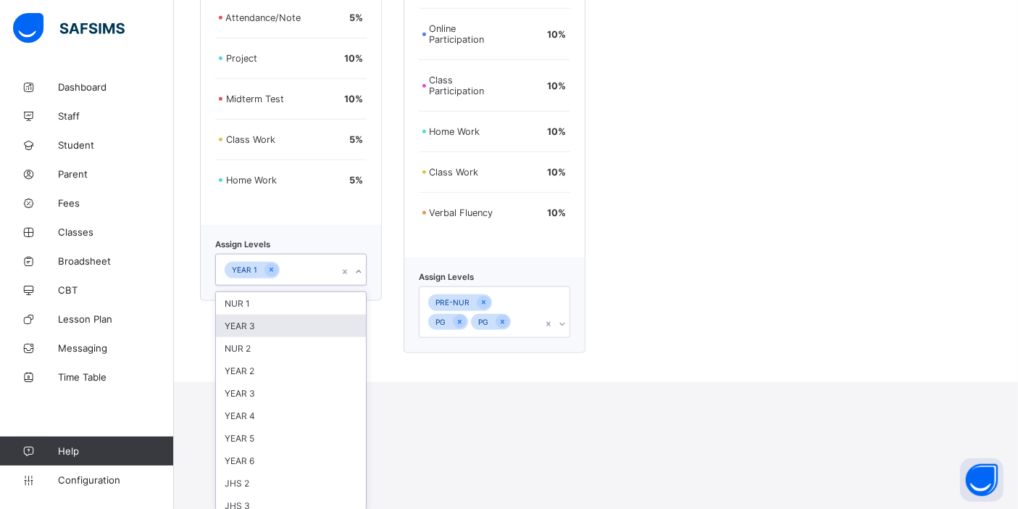
click at [260, 321] on div "YEAR 3" at bounding box center [291, 326] width 150 height 22
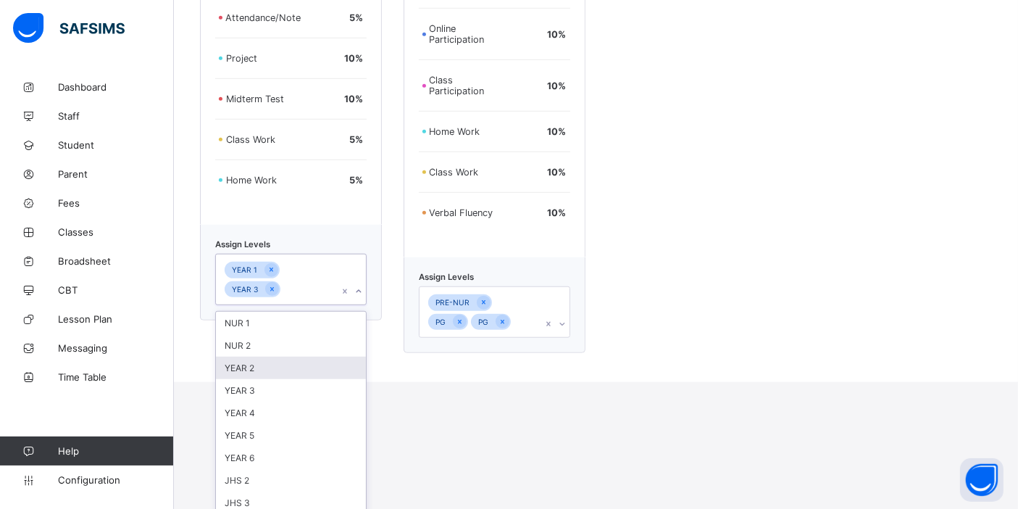
click at [264, 372] on div "YEAR 2" at bounding box center [291, 368] width 150 height 22
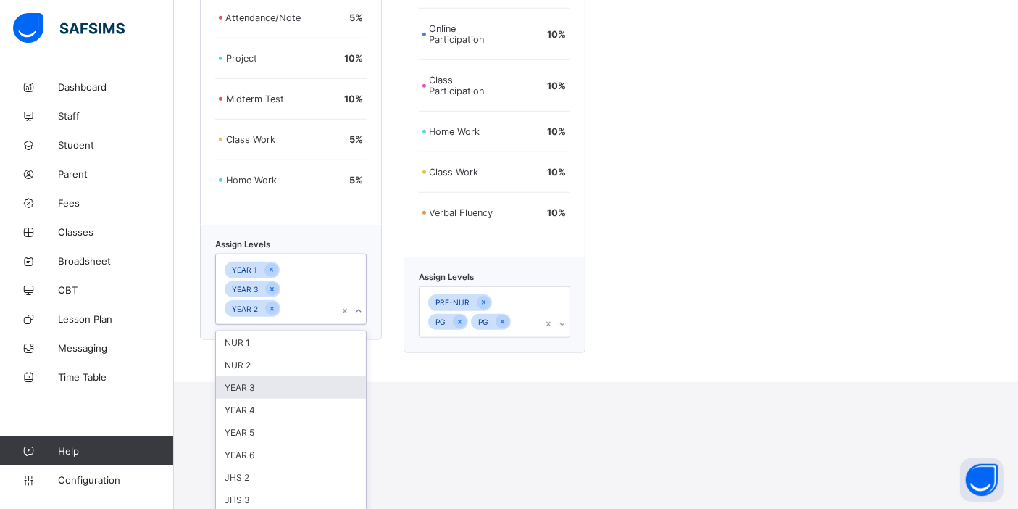
click at [261, 386] on div "YEAR 3" at bounding box center [291, 387] width 150 height 22
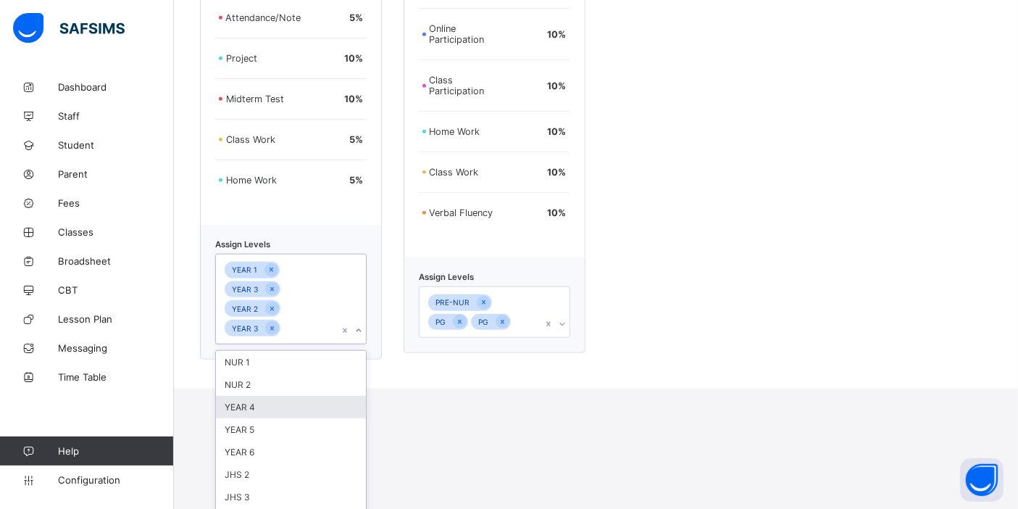
click at [257, 402] on div "YEAR 4" at bounding box center [291, 407] width 150 height 22
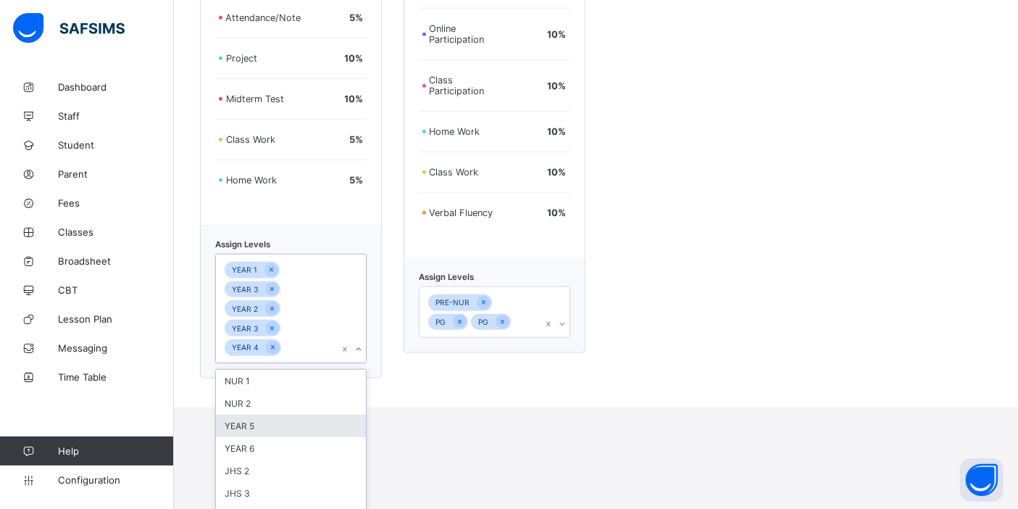
click at [257, 416] on div "YEAR 5" at bounding box center [291, 426] width 150 height 22
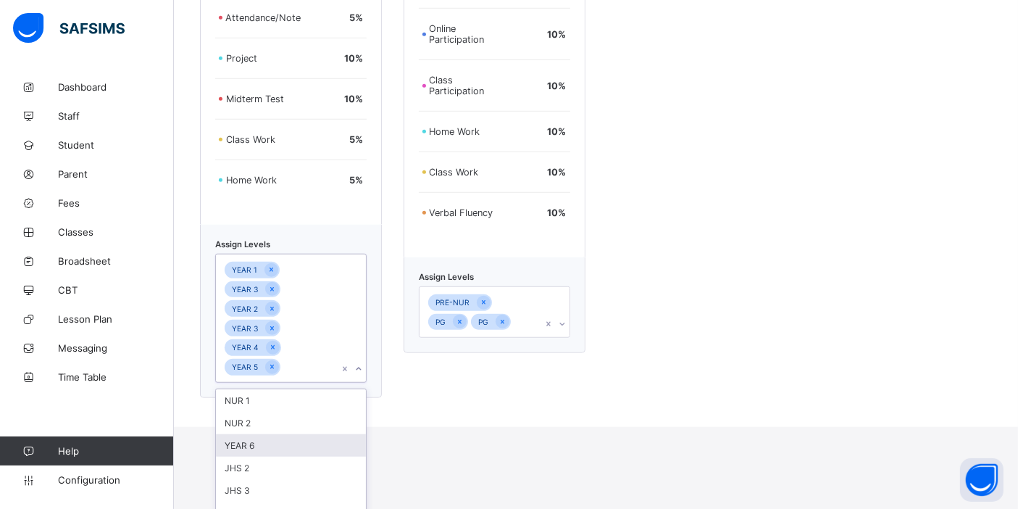
click at [257, 437] on div "YEAR 6" at bounding box center [291, 445] width 150 height 22
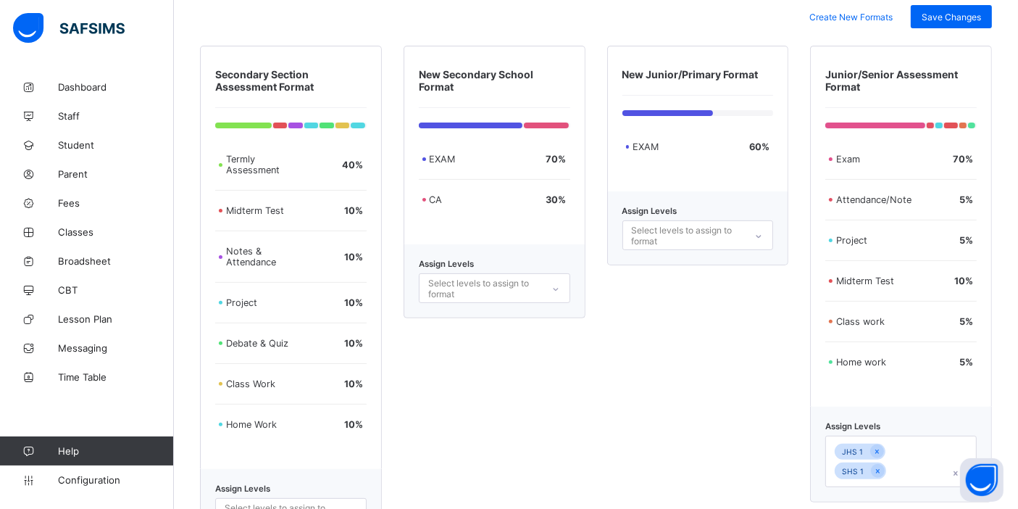
scroll to position [165, 0]
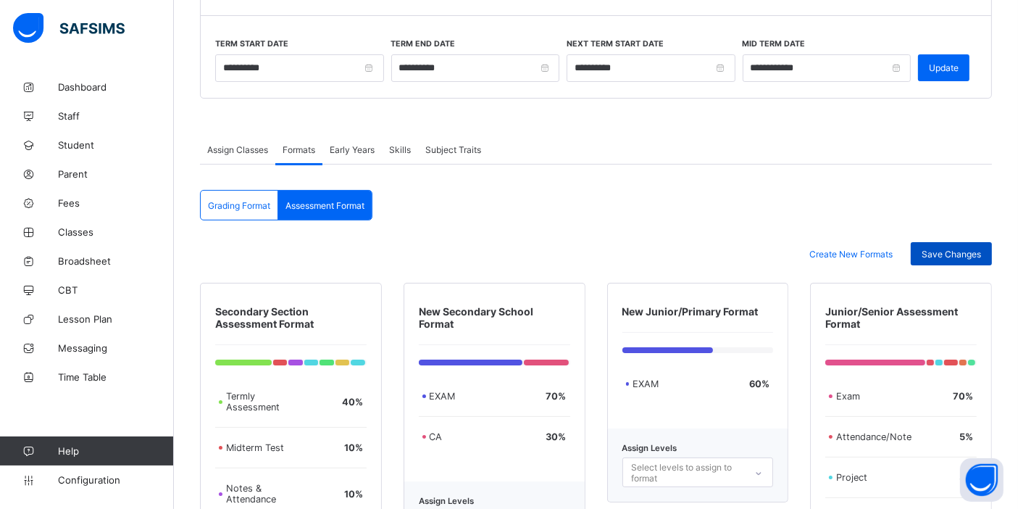
click at [960, 245] on div "Save Changes" at bounding box center [951, 253] width 81 height 23
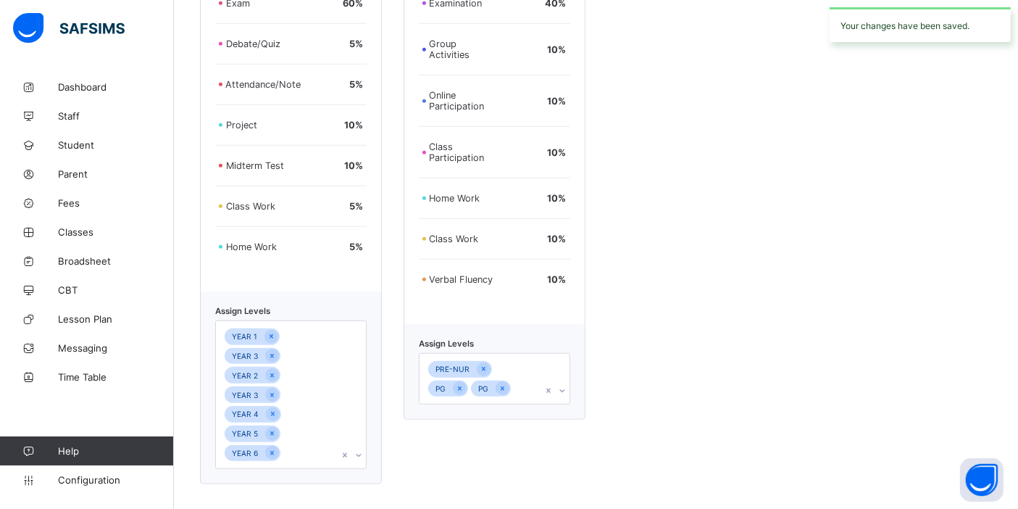
scroll to position [1067, 0]
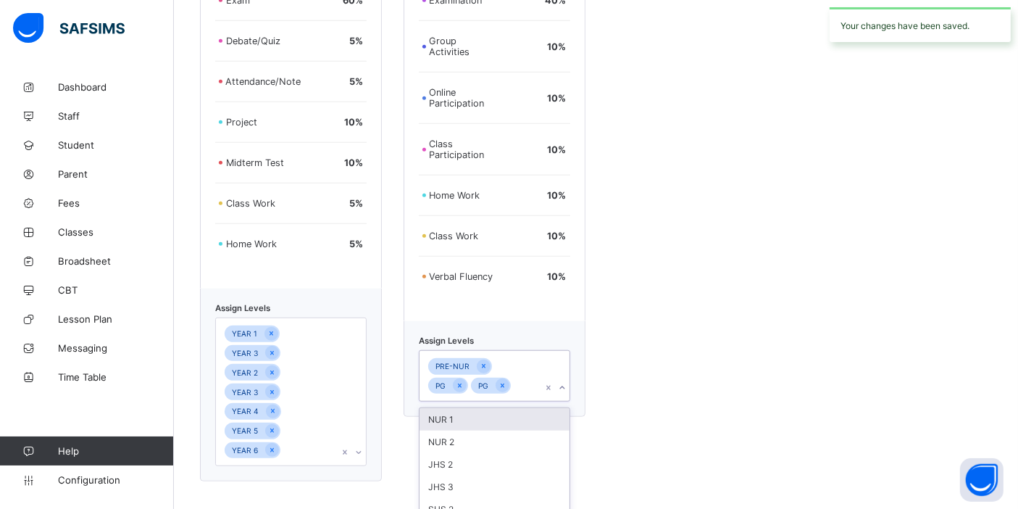
click at [494, 381] on div "PRE-NUR PG PG" at bounding box center [481, 376] width 122 height 50
click at [472, 415] on div "NUR 1" at bounding box center [495, 419] width 150 height 22
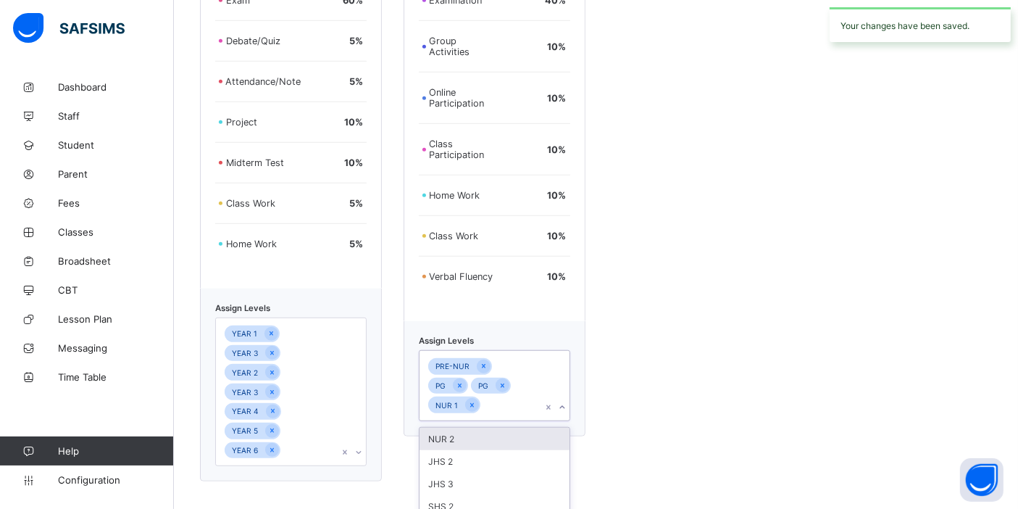
click at [472, 428] on div "NUR 2" at bounding box center [495, 439] width 150 height 22
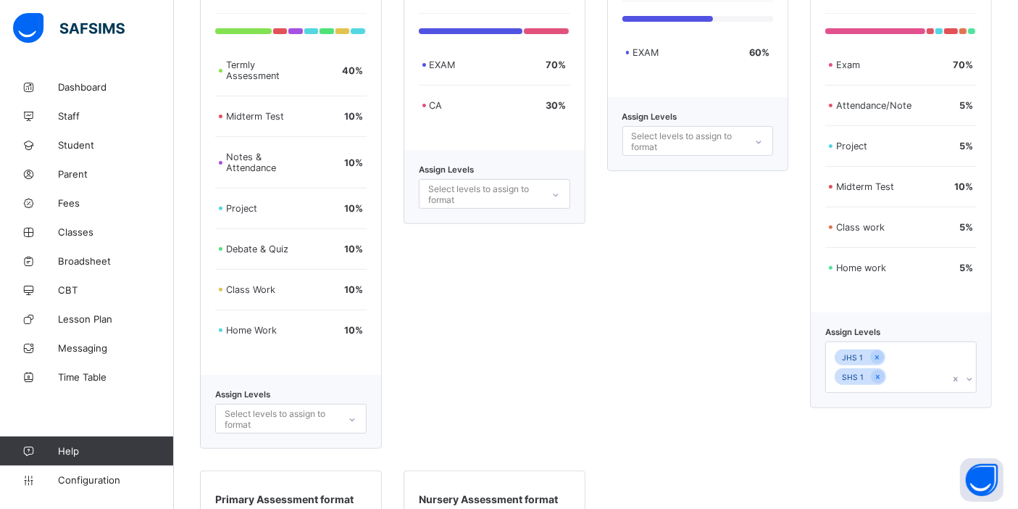
scroll to position [342, 0]
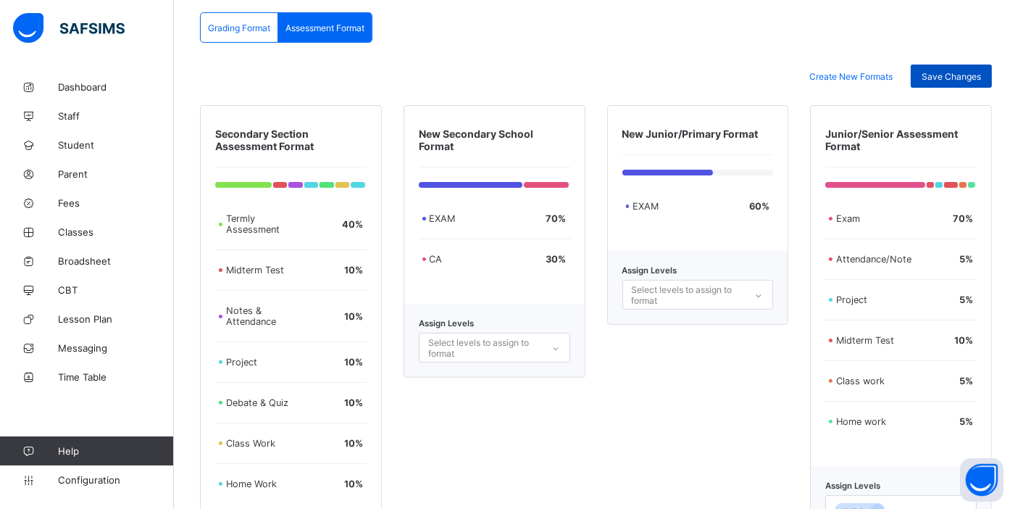
click at [938, 72] on span "Save Changes" at bounding box center [951, 76] width 59 height 11
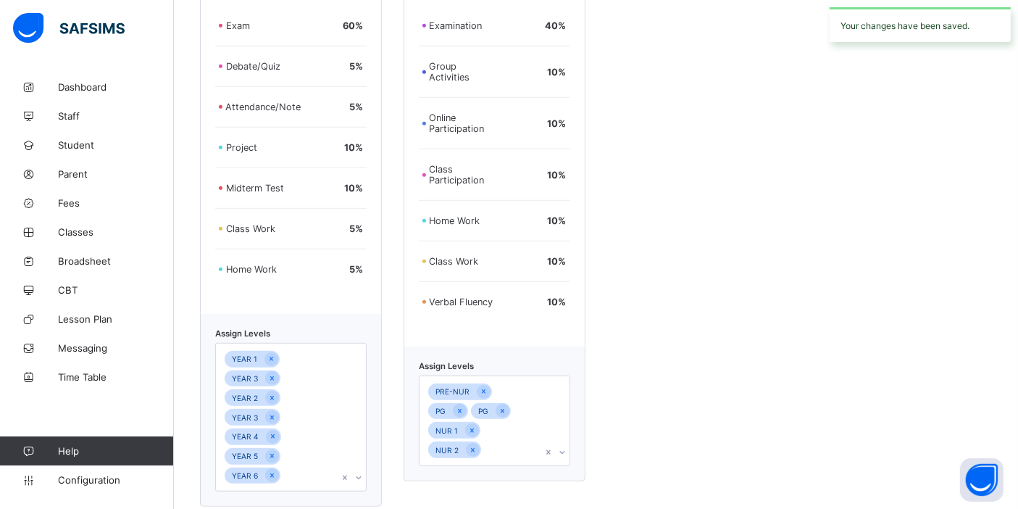
scroll to position [1067, 0]
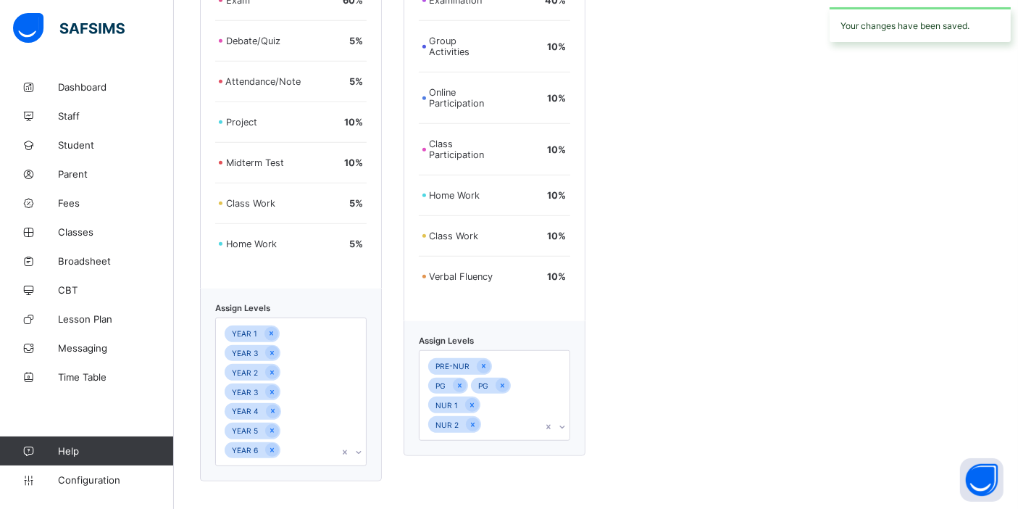
click at [507, 394] on div "PRE-NUR PG PG NUR 1 NUR 2" at bounding box center [481, 395] width 122 height 88
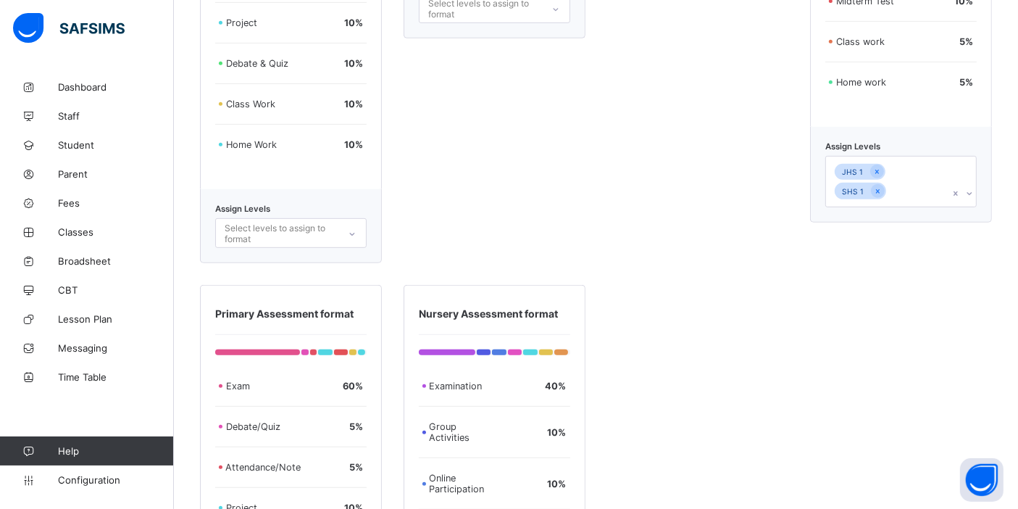
scroll to position [583, 0]
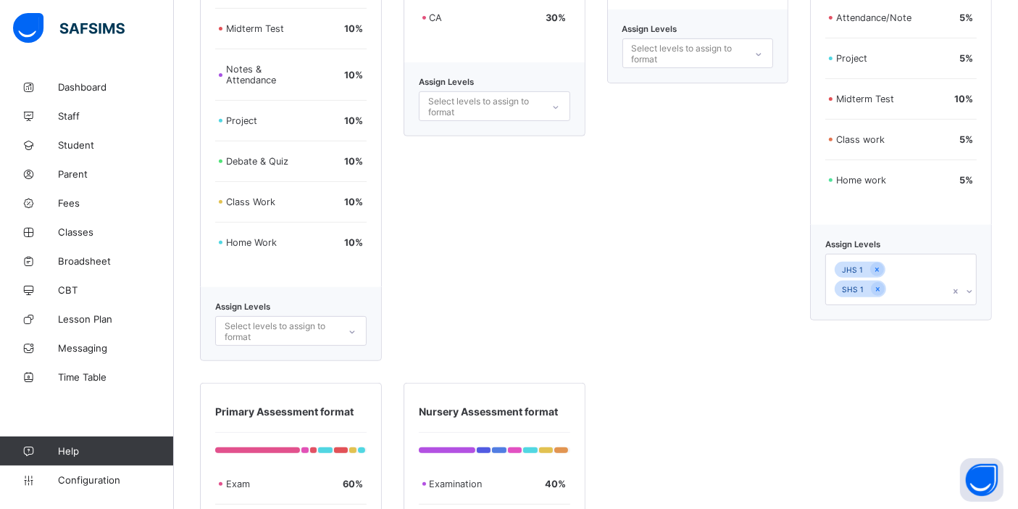
click at [949, 270] on div "JHS 1 SHS 1" at bounding box center [887, 279] width 122 height 50
click at [872, 312] on div "JHS 2" at bounding box center [901, 323] width 150 height 22
click at [871, 331] on div "JHS 3" at bounding box center [901, 342] width 150 height 22
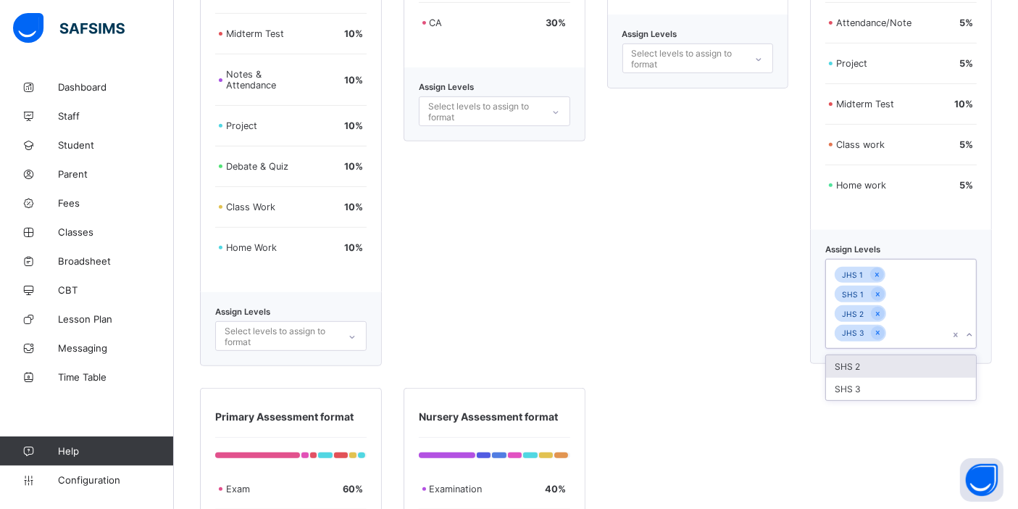
scroll to position [342, 0]
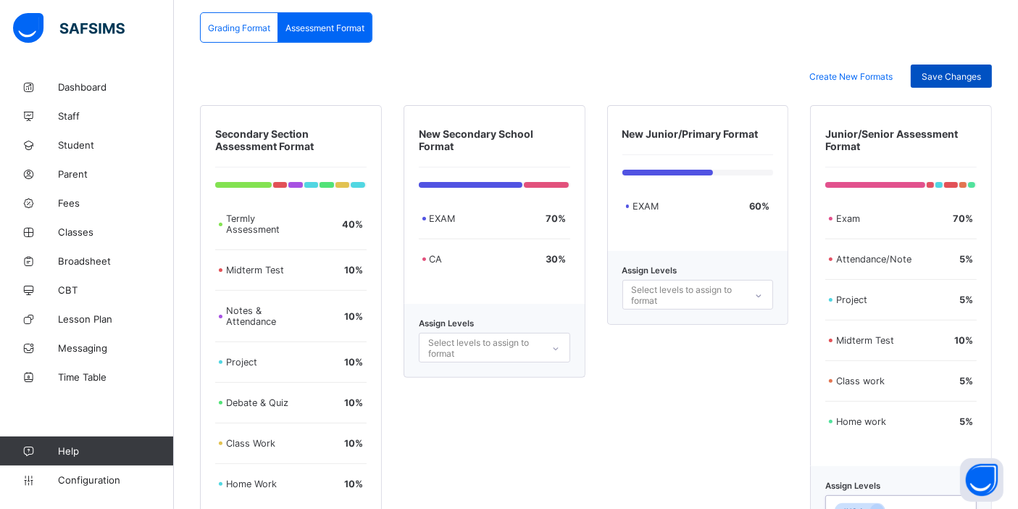
click at [970, 73] on span "Save Changes" at bounding box center [951, 76] width 59 height 11
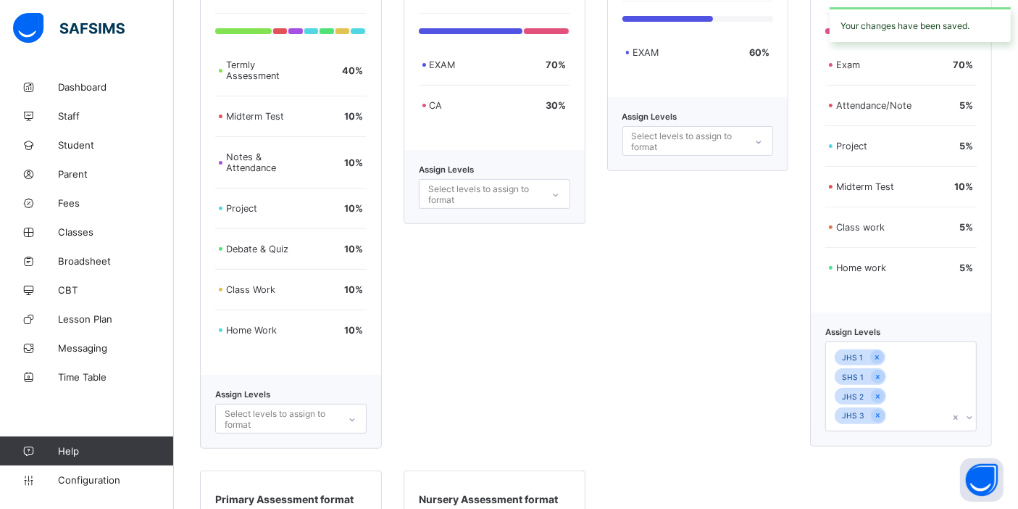
scroll to position [665, 0]
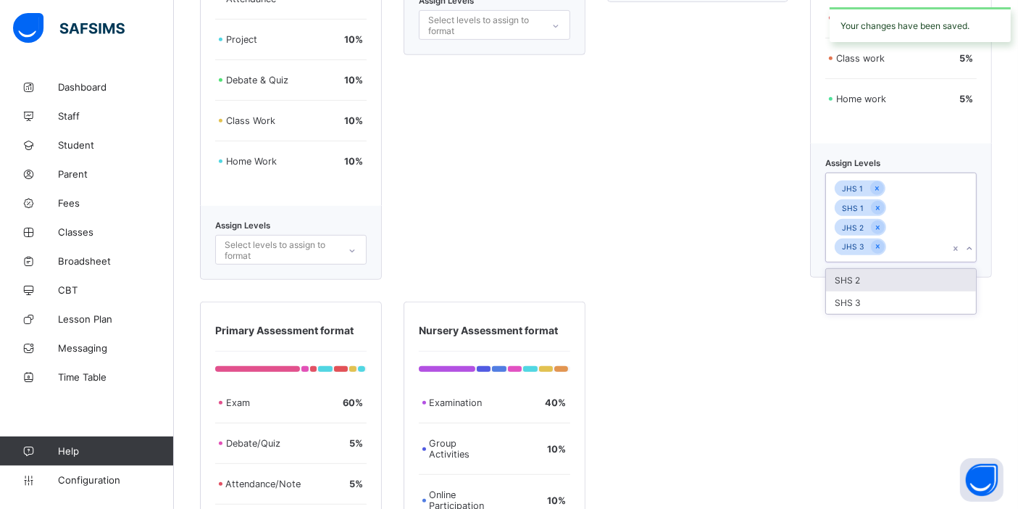
click at [966, 193] on div at bounding box center [963, 217] width 28 height 88
click at [905, 269] on div "SHS 2 SHS 3" at bounding box center [901, 291] width 150 height 45
click at [902, 269] on div "SHS 2" at bounding box center [901, 280] width 150 height 22
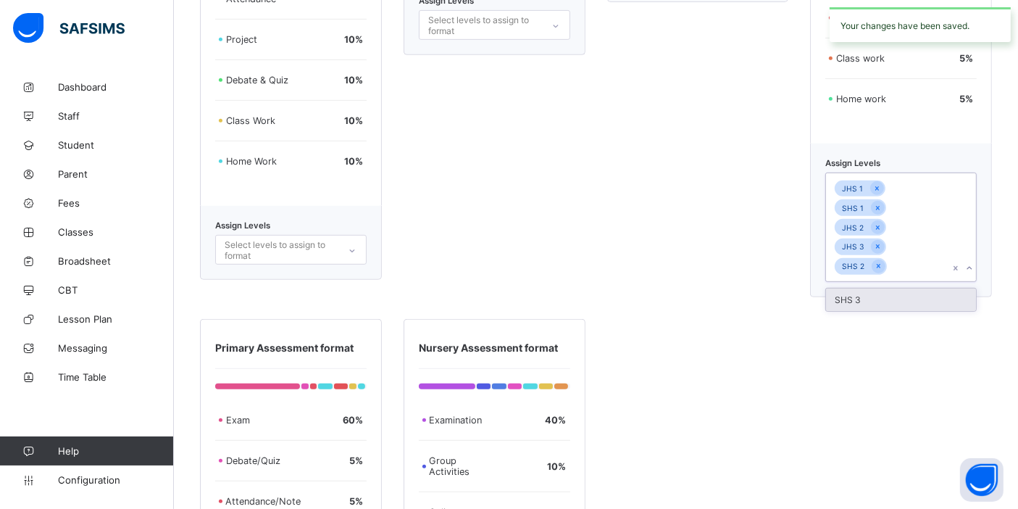
click at [880, 288] on div "SHS 3" at bounding box center [901, 299] width 150 height 22
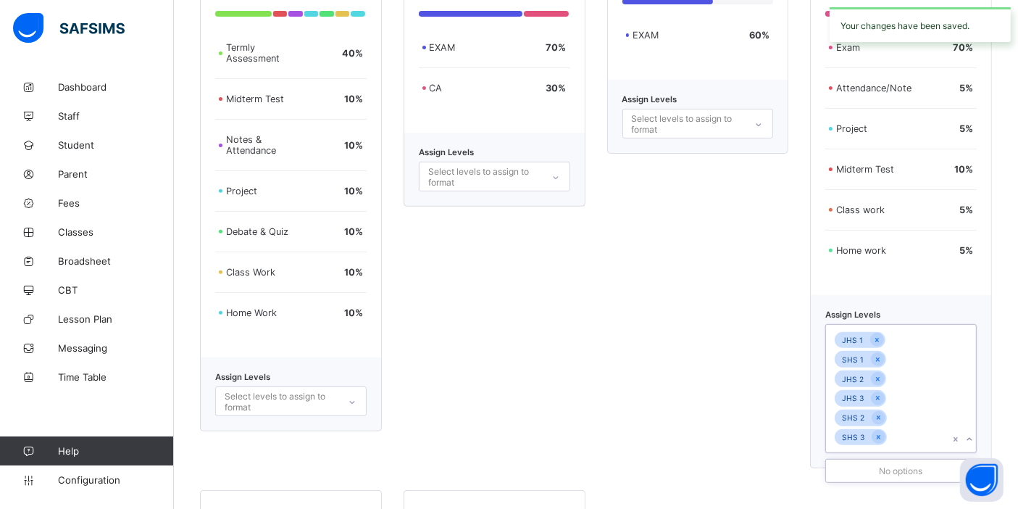
scroll to position [342, 0]
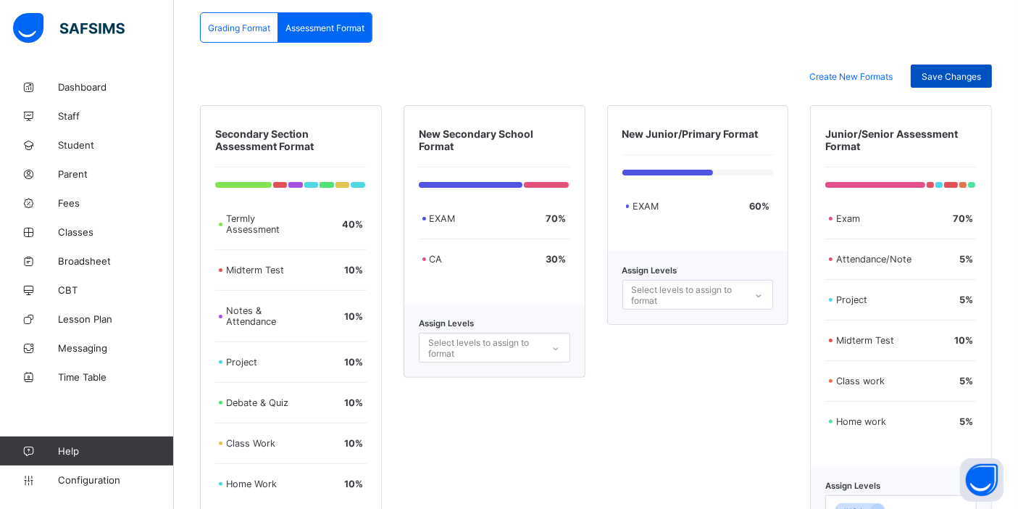
click at [963, 75] on span "Save Changes" at bounding box center [951, 76] width 59 height 11
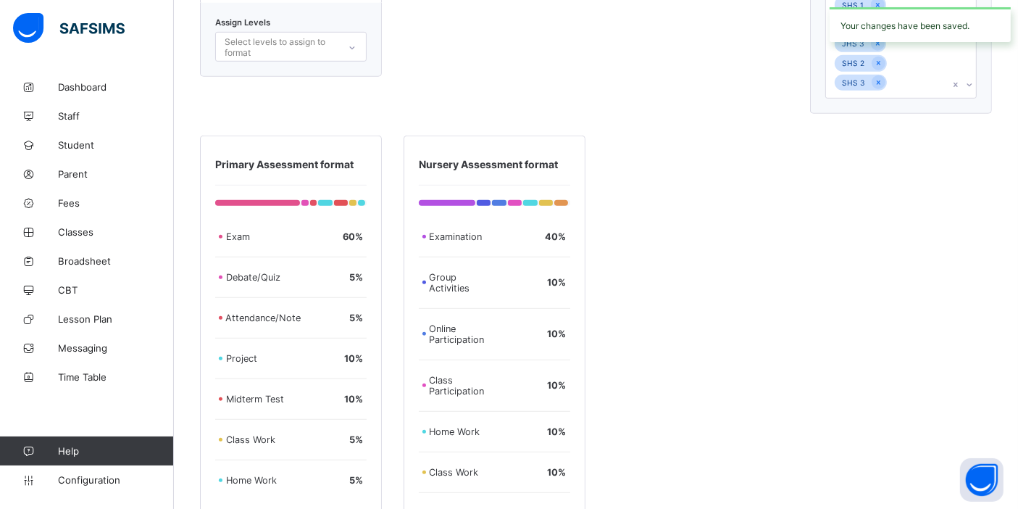
scroll to position [1067, 0]
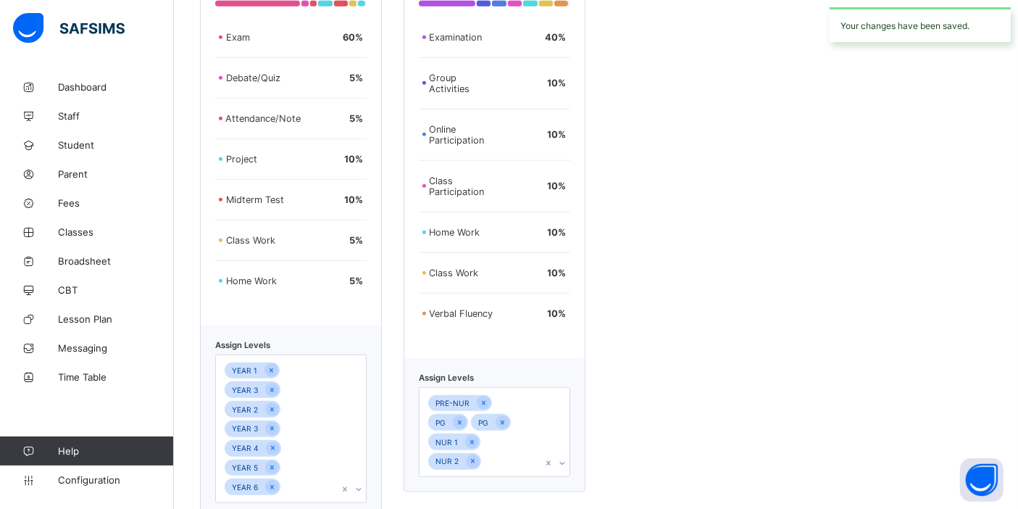
click at [494, 388] on div "PRE-NUR PG PG NUR 1 NUR 2" at bounding box center [481, 432] width 122 height 88
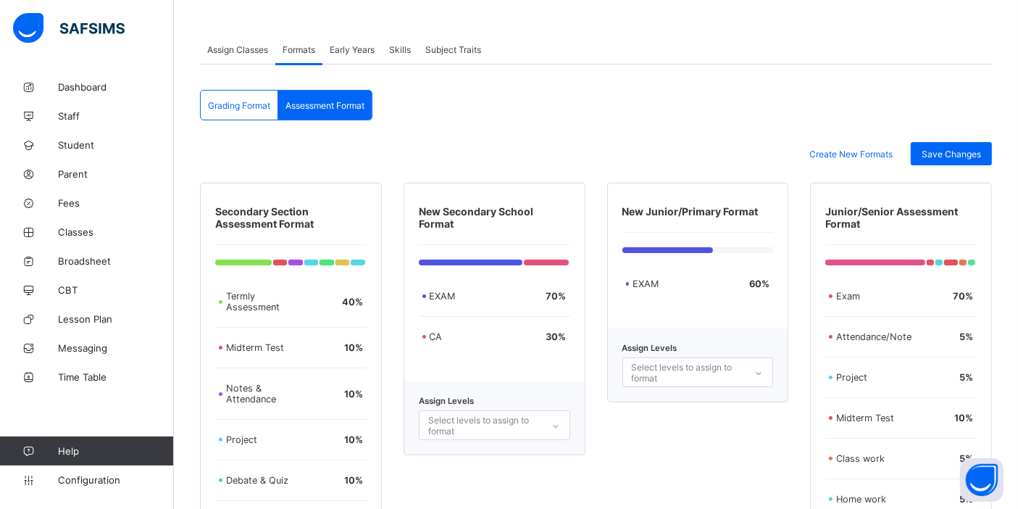
scroll to position [262, 0]
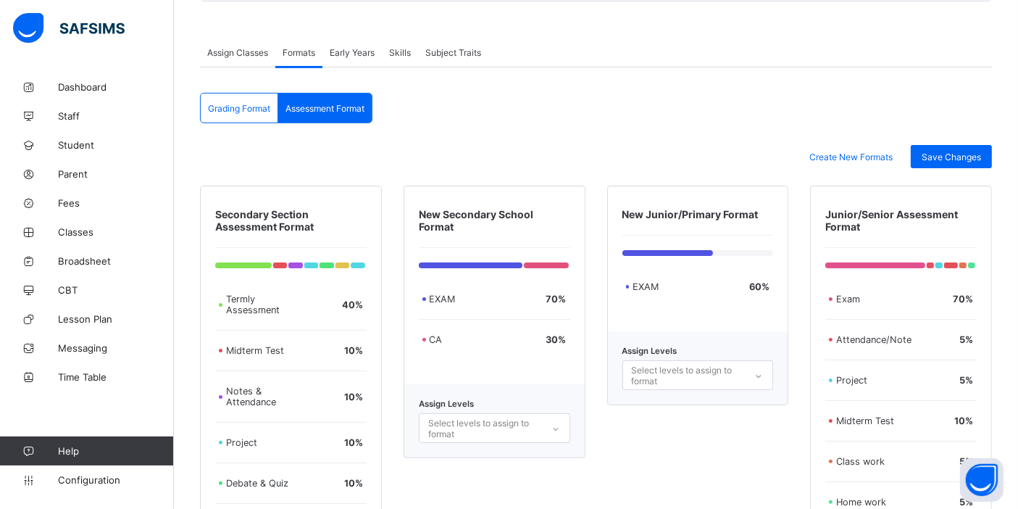
click at [349, 51] on span "Early Years" at bounding box center [352, 52] width 45 height 11
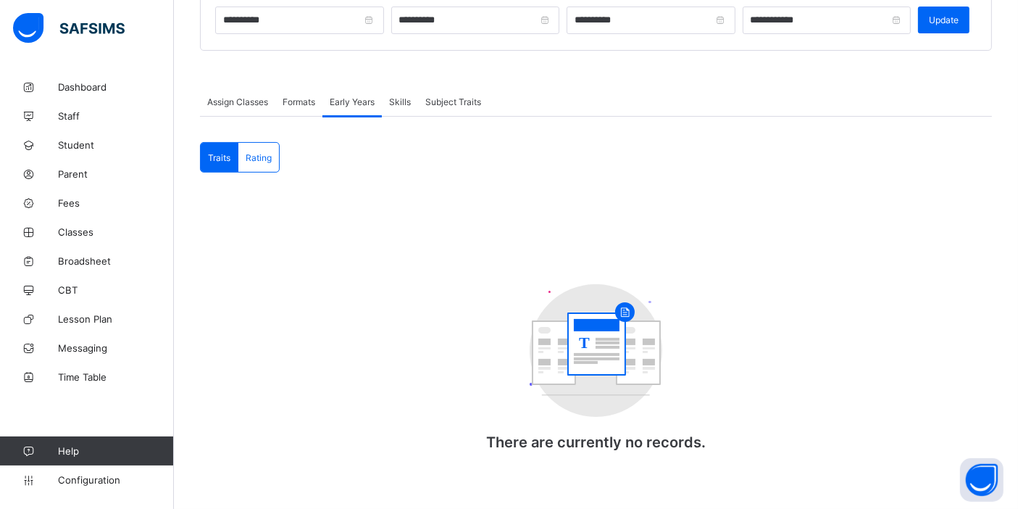
click at [402, 104] on span "Skills" at bounding box center [400, 101] width 22 height 11
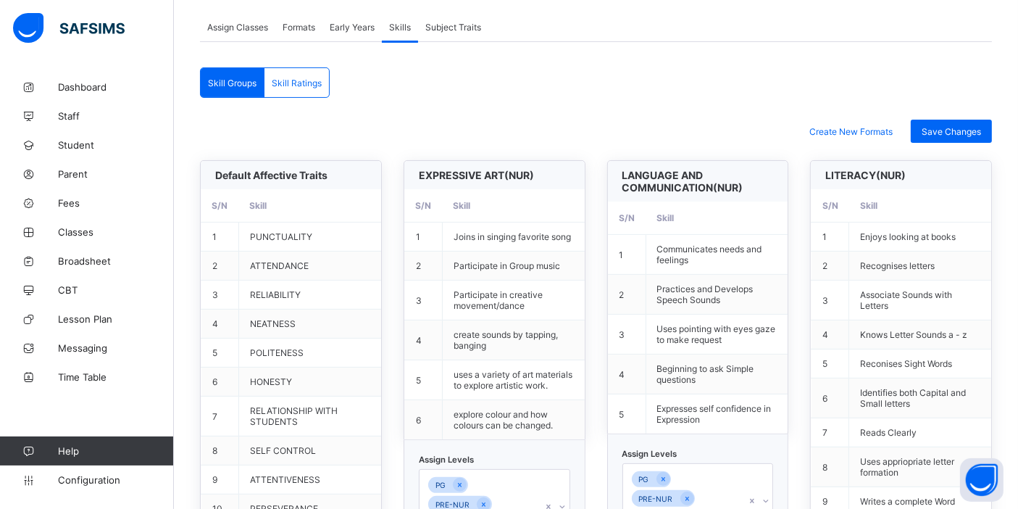
scroll to position [262, 0]
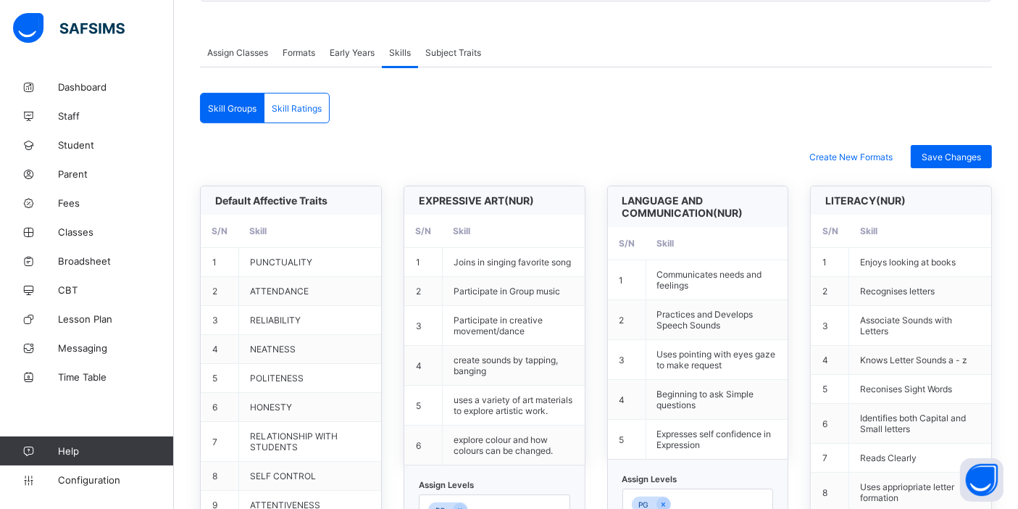
click at [296, 112] on div "Skill Ratings" at bounding box center [297, 107] width 65 height 29
